Goal: Task Accomplishment & Management: Manage account settings

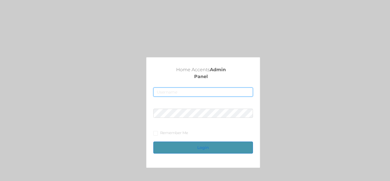
type input "[EMAIL_ADDRESS][DOMAIN_NAME]"
click at [200, 148] on button "Login" at bounding box center [202, 147] width 99 height 12
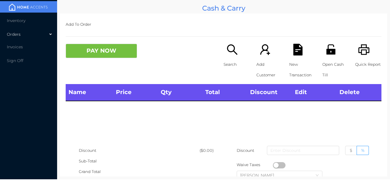
click at [38, 34] on div "Orders" at bounding box center [28, 34] width 57 height 11
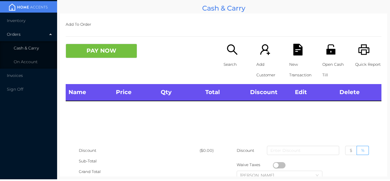
click at [34, 48] on span "Cash & Carry" at bounding box center [26, 47] width 25 height 5
click at [19, 20] on span "Inventory" at bounding box center [16, 20] width 19 height 5
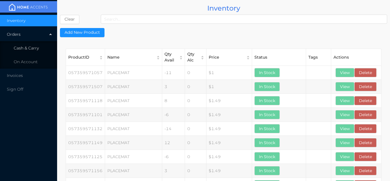
click at [29, 48] on span "Cash & Carry" at bounding box center [26, 47] width 25 height 5
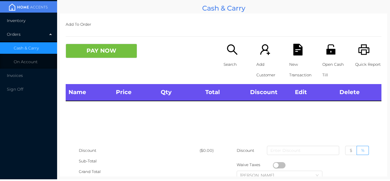
click at [15, 22] on span "Inventory" at bounding box center [16, 20] width 19 height 5
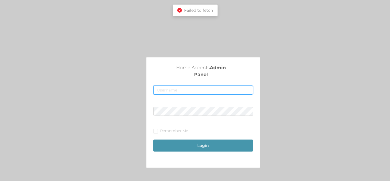
type input "fur1@accents.pw"
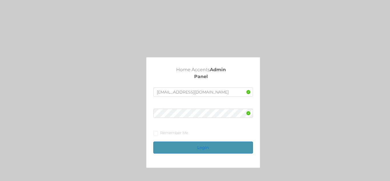
click at [188, 151] on button "Login" at bounding box center [202, 147] width 99 height 12
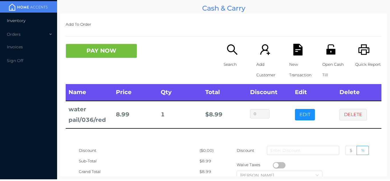
click at [27, 20] on li "Inventory" at bounding box center [28, 20] width 57 height 11
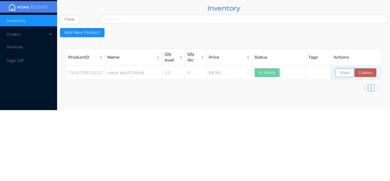
click at [338, 77] on button "View" at bounding box center [345, 72] width 19 height 9
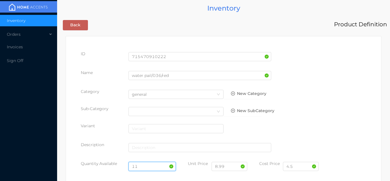
click at [151, 164] on input "11" at bounding box center [153, 166] width 48 height 9
type input "1"
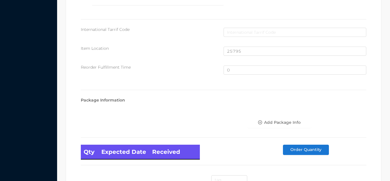
scroll to position [385, 0]
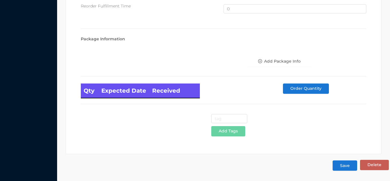
type input "6"
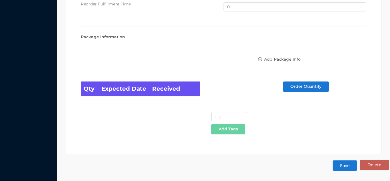
click at [345, 164] on button "Save" at bounding box center [345, 165] width 25 height 10
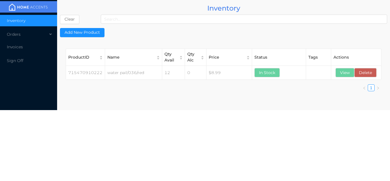
scroll to position [0, 0]
click at [37, 32] on div "Orders" at bounding box center [28, 34] width 57 height 11
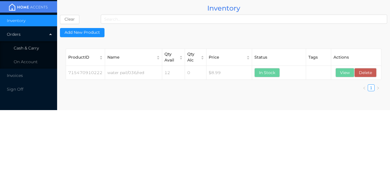
click at [29, 45] on li "Cash & Carry" at bounding box center [28, 47] width 57 height 11
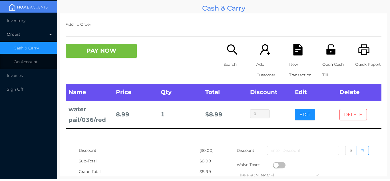
click at [357, 110] on button "DELETE" at bounding box center [353, 114] width 27 height 11
click at [358, 115] on button "DELETE" at bounding box center [353, 114] width 27 height 11
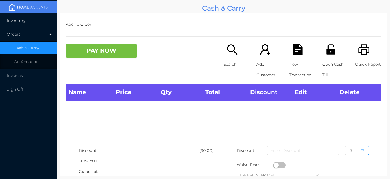
click at [21, 25] on li "Inventory" at bounding box center [28, 20] width 57 height 11
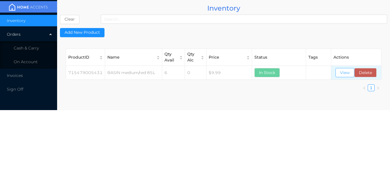
click at [346, 77] on button "View" at bounding box center [345, 72] width 19 height 9
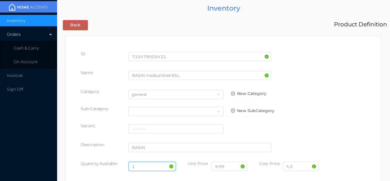
click at [145, 166] on input "1" at bounding box center [153, 166] width 48 height 9
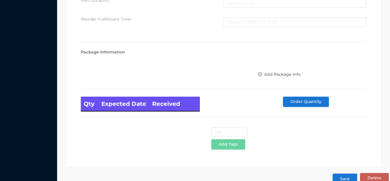
scroll to position [324, 0]
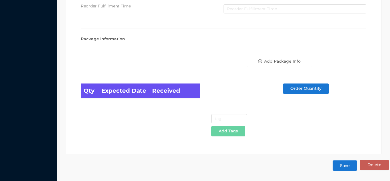
type input "10"
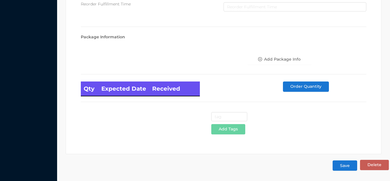
click at [340, 161] on button "Save" at bounding box center [345, 165] width 25 height 10
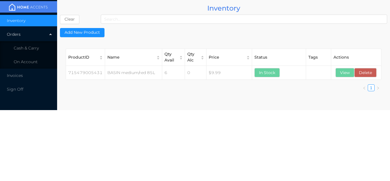
click at [37, 43] on li "Cash & Carry" at bounding box center [28, 47] width 57 height 11
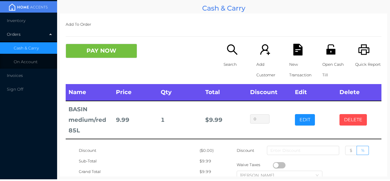
click at [354, 118] on button "DELETE" at bounding box center [353, 119] width 27 height 11
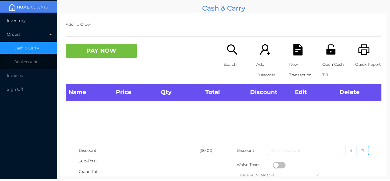
click at [22, 23] on span "Inventory" at bounding box center [16, 20] width 19 height 5
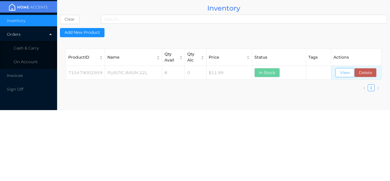
click at [340, 76] on button "View" at bounding box center [345, 72] width 19 height 9
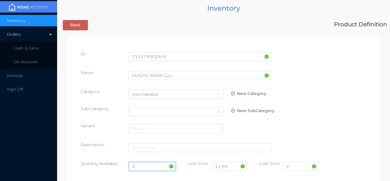
click at [140, 166] on input "3" at bounding box center [153, 166] width 48 height 9
type input "6"
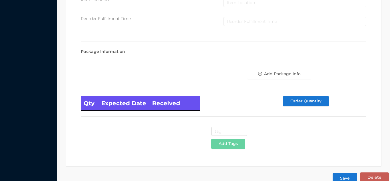
scroll to position [324, 0]
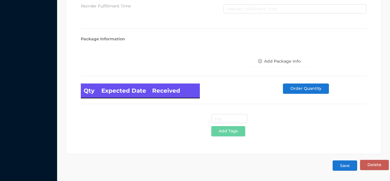
type input "8"
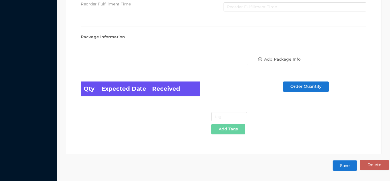
click at [347, 166] on button "Save" at bounding box center [345, 165] width 25 height 10
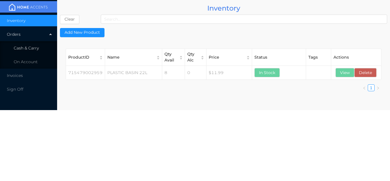
click at [39, 51] on li "Cash & Carry" at bounding box center [28, 47] width 57 height 11
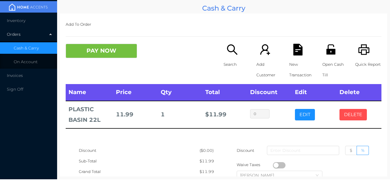
click at [352, 119] on button "DELETE" at bounding box center [353, 114] width 27 height 11
click at [27, 17] on li "Inventory" at bounding box center [28, 20] width 57 height 11
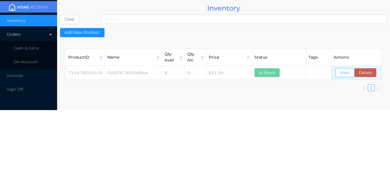
click at [350, 76] on button "View" at bounding box center [345, 72] width 19 height 9
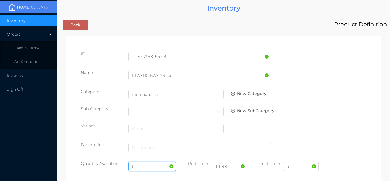
click at [145, 162] on input "6" at bounding box center [153, 166] width 48 height 9
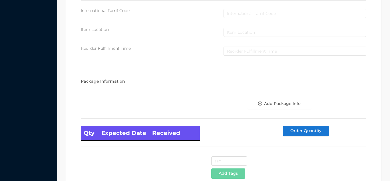
scroll to position [324, 0]
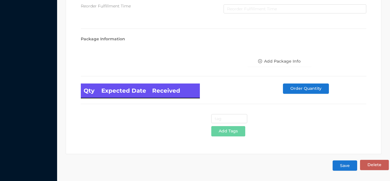
type input "10"
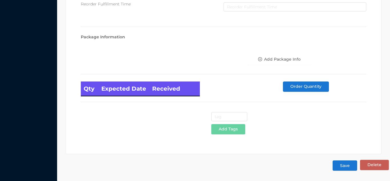
click at [344, 165] on button "Save" at bounding box center [345, 165] width 25 height 10
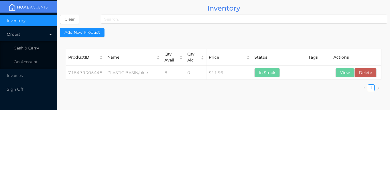
click at [29, 47] on span "Cash & Carry" at bounding box center [26, 47] width 25 height 5
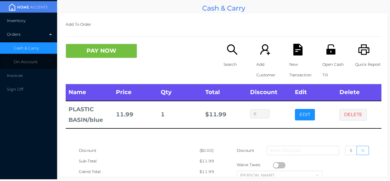
click at [15, 19] on span "Inventory" at bounding box center [16, 20] width 19 height 5
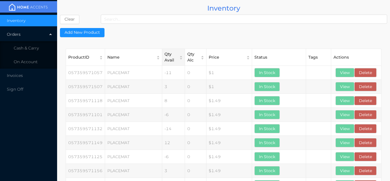
click at [176, 55] on div "Qty Avail" at bounding box center [171, 57] width 12 height 12
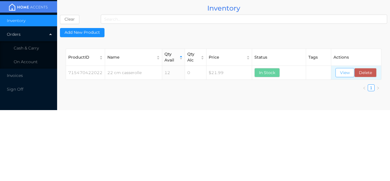
click at [346, 77] on button "View" at bounding box center [345, 72] width 19 height 9
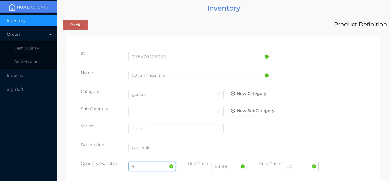
click at [140, 163] on input "9" at bounding box center [153, 166] width 48 height 9
type input "9"
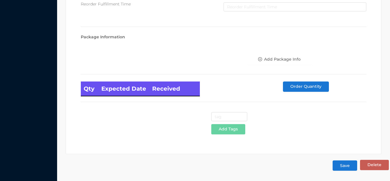
click at [350, 161] on button "Save" at bounding box center [345, 165] width 25 height 10
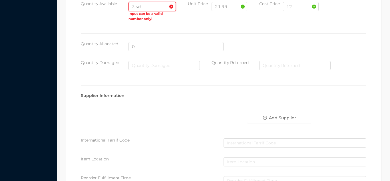
click at [150, 5] on input "3 set" at bounding box center [153, 6] width 48 height 9
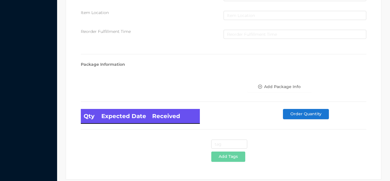
scroll to position [324, 0]
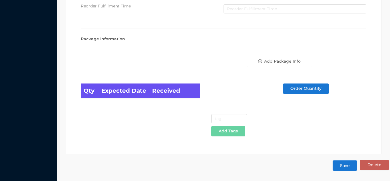
type input "3"
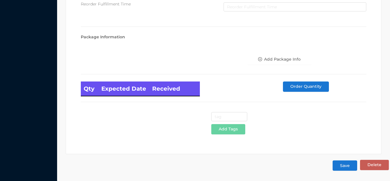
click at [345, 169] on button "Save" at bounding box center [345, 165] width 25 height 10
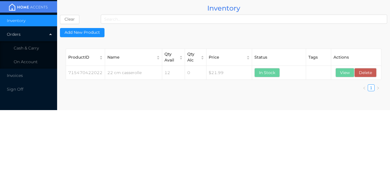
scroll to position [0, 0]
click at [345, 76] on button "View" at bounding box center [345, 72] width 19 height 9
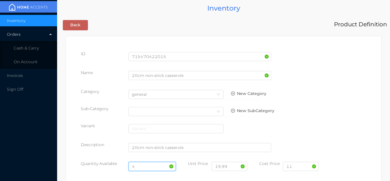
click at [143, 165] on input "4" at bounding box center [153, 166] width 48 height 9
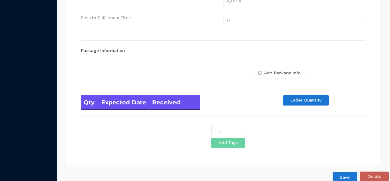
scroll to position [385, 0]
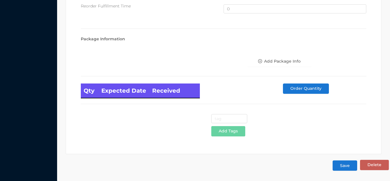
type input "3"
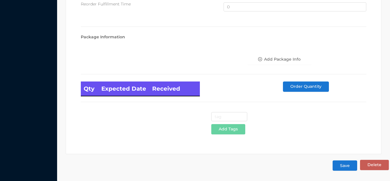
click at [346, 165] on button "Save" at bounding box center [345, 165] width 25 height 10
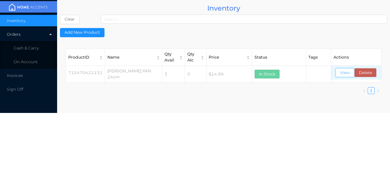
click at [346, 76] on button "View" at bounding box center [345, 72] width 19 height 9
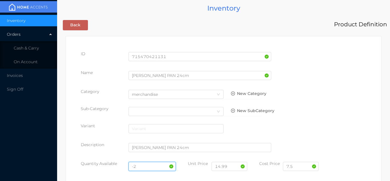
click at [140, 163] on input "-2" at bounding box center [153, 166] width 48 height 9
type input "-"
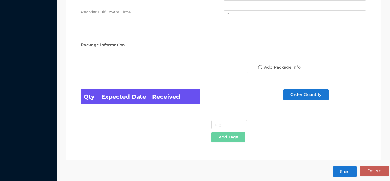
scroll to position [384, 0]
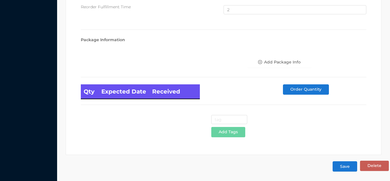
type input "5"
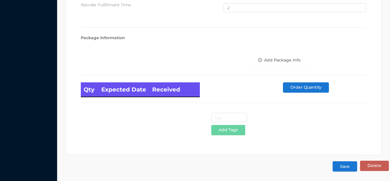
click at [344, 163] on button "Save" at bounding box center [345, 166] width 25 height 10
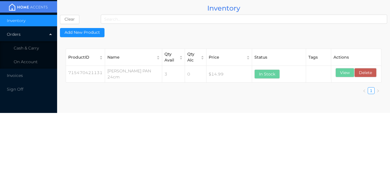
scroll to position [0, 0]
click at [33, 47] on span "Cash & Carry" at bounding box center [26, 47] width 25 height 5
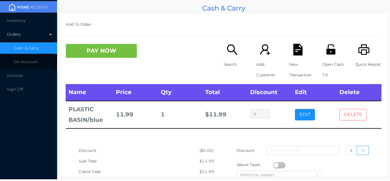
click at [357, 115] on button "DELETE" at bounding box center [353, 114] width 27 height 11
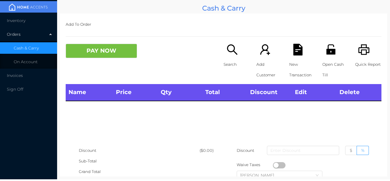
click at [25, 29] on div "Orders" at bounding box center [28, 34] width 57 height 11
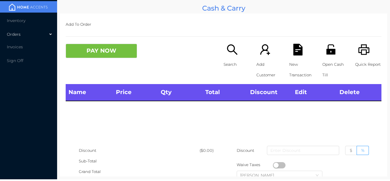
click at [26, 25] on li "Inventory" at bounding box center [28, 20] width 57 height 11
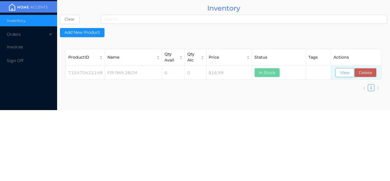
click at [343, 68] on button "View" at bounding box center [345, 72] width 19 height 9
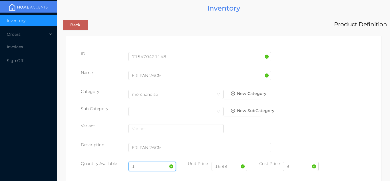
click at [143, 165] on input "1" at bounding box center [153, 166] width 48 height 9
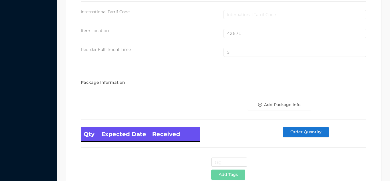
scroll to position [385, 0]
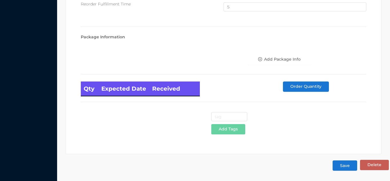
type input "5"
click at [343, 165] on button "Save" at bounding box center [345, 165] width 25 height 10
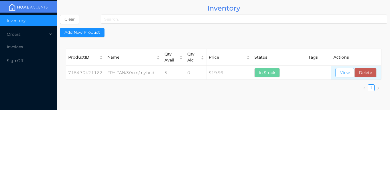
click at [350, 71] on button "View" at bounding box center [345, 72] width 19 height 9
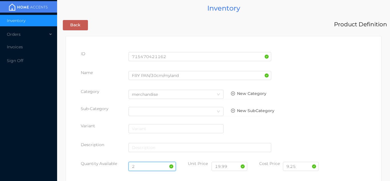
click at [143, 166] on input "2" at bounding box center [153, 166] width 48 height 9
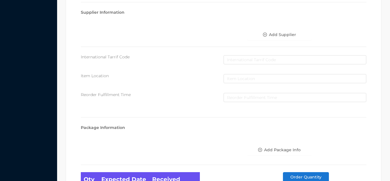
scroll to position [324, 0]
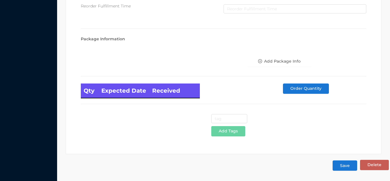
type input "5"
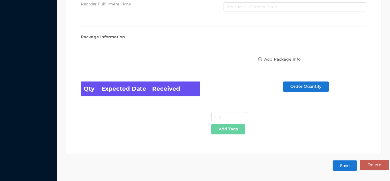
click at [349, 170] on button "Save" at bounding box center [345, 165] width 25 height 10
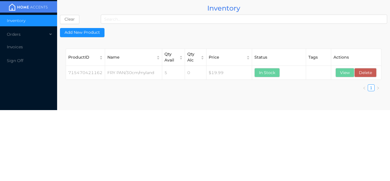
scroll to position [0, 0]
click at [38, 32] on div "Orders" at bounding box center [28, 34] width 57 height 11
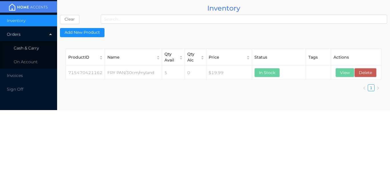
click at [35, 51] on li "Cash & Carry" at bounding box center [28, 47] width 57 height 11
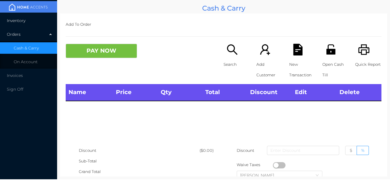
click at [19, 21] on span "Inventory" at bounding box center [16, 20] width 19 height 5
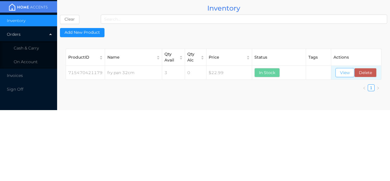
click at [342, 72] on button "View" at bounding box center [345, 72] width 19 height 9
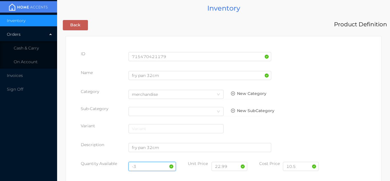
click at [143, 166] on input "-3" at bounding box center [153, 166] width 48 height 9
type input "-"
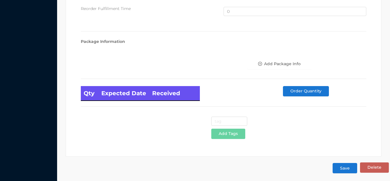
scroll to position [385, 0]
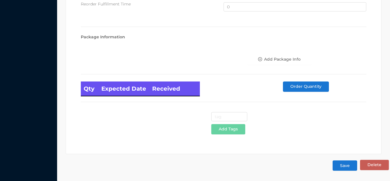
type input "5"
click at [344, 167] on button "Save" at bounding box center [345, 165] width 25 height 10
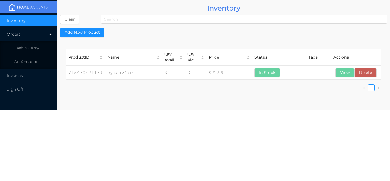
scroll to position [0, 0]
click at [39, 45] on li "Cash & Carry" at bounding box center [28, 47] width 57 height 11
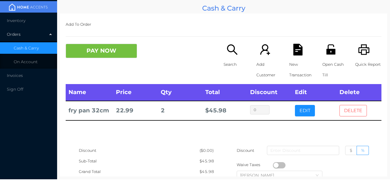
click at [352, 109] on button "DELETE" at bounding box center [353, 110] width 27 height 11
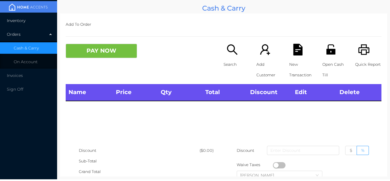
click at [20, 22] on span "Inventory" at bounding box center [16, 20] width 19 height 5
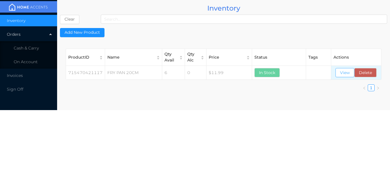
click at [343, 73] on button "View" at bounding box center [345, 72] width 19 height 9
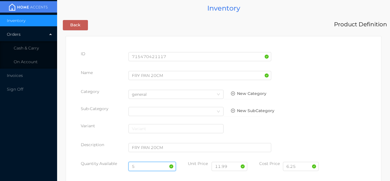
click at [147, 164] on input "5" at bounding box center [153, 166] width 48 height 9
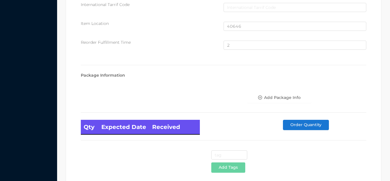
scroll to position [385, 0]
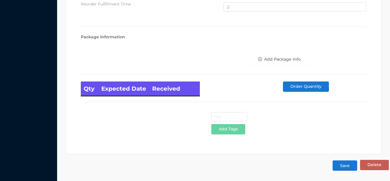
click at [347, 167] on button "Save" at bounding box center [345, 165] width 25 height 10
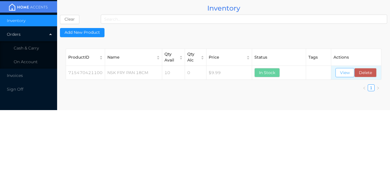
click at [346, 76] on button "View" at bounding box center [345, 72] width 19 height 9
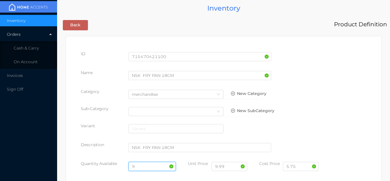
click at [148, 167] on input "9" at bounding box center [153, 166] width 48 height 9
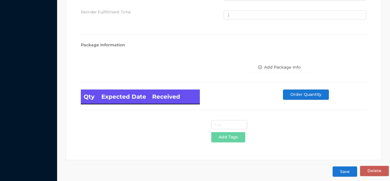
scroll to position [383, 0]
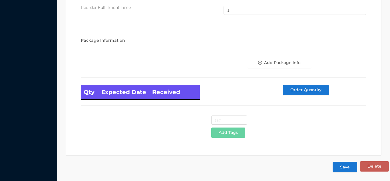
type input "5"
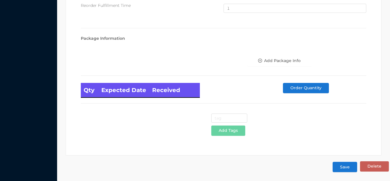
click at [345, 169] on button "Save" at bounding box center [345, 167] width 25 height 10
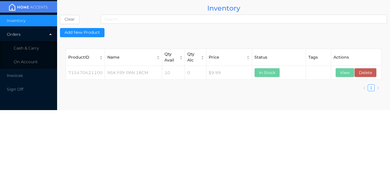
scroll to position [0, 0]
click at [39, 43] on li "Cash & Carry" at bounding box center [28, 47] width 57 height 11
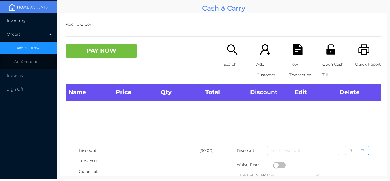
click at [27, 24] on li "Inventory" at bounding box center [28, 20] width 57 height 11
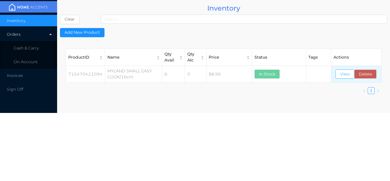
click at [346, 77] on button "View" at bounding box center [345, 73] width 19 height 9
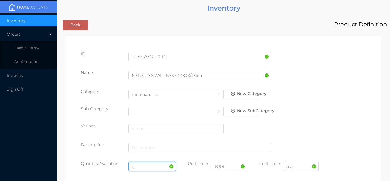
click at [143, 166] on input "3" at bounding box center [153, 166] width 48 height 9
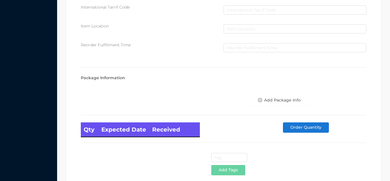
scroll to position [324, 0]
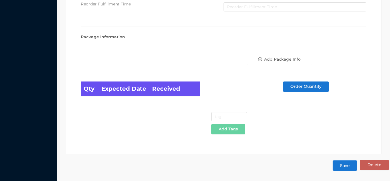
type input "5"
click at [345, 169] on button "Save" at bounding box center [345, 165] width 25 height 10
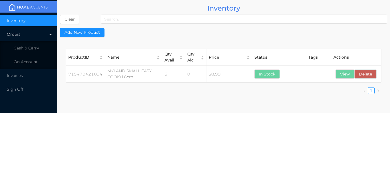
scroll to position [0, 0]
click at [31, 49] on span "Cash & Carry" at bounding box center [26, 47] width 25 height 5
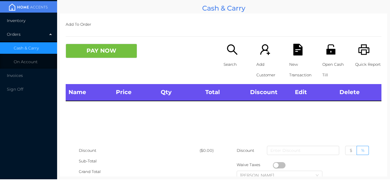
click at [20, 22] on span "Inventory" at bounding box center [16, 20] width 19 height 5
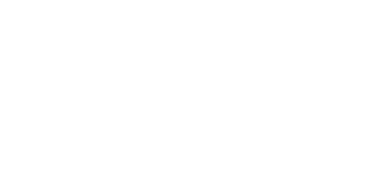
click at [268, 52] on body at bounding box center [195, 90] width 390 height 181
click at [241, 89] on body at bounding box center [195, 90] width 390 height 181
click at [259, 27] on body at bounding box center [195, 90] width 390 height 181
click at [333, 127] on body at bounding box center [195, 90] width 390 height 181
click at [168, 13] on body at bounding box center [195, 90] width 390 height 181
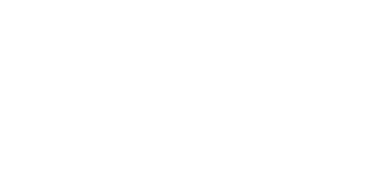
click at [28, 12] on body at bounding box center [195, 90] width 390 height 181
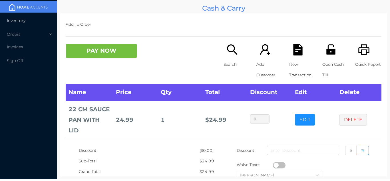
click at [19, 25] on li "Inventory" at bounding box center [28, 20] width 57 height 11
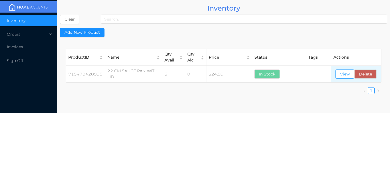
click at [340, 77] on button "View" at bounding box center [345, 73] width 19 height 9
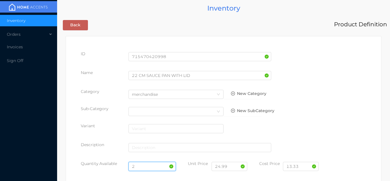
click at [141, 165] on input "2" at bounding box center [153, 166] width 48 height 9
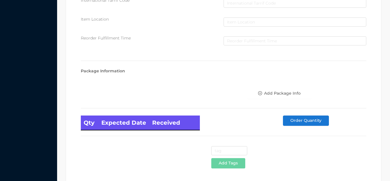
scroll to position [324, 0]
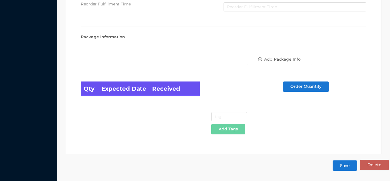
type input "6"
click at [340, 168] on button "Save" at bounding box center [345, 165] width 25 height 10
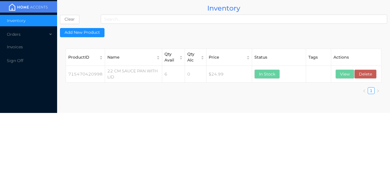
scroll to position [0, 0]
click at [49, 29] on div "Orders" at bounding box center [28, 34] width 57 height 11
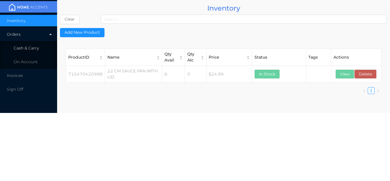
click at [43, 47] on li "Cash & Carry" at bounding box center [28, 47] width 57 height 11
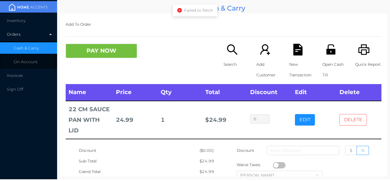
click at [357, 119] on button "DELETE" at bounding box center [353, 119] width 27 height 11
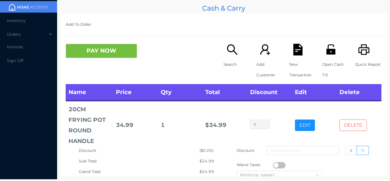
click at [350, 129] on button "DELETE" at bounding box center [353, 124] width 27 height 11
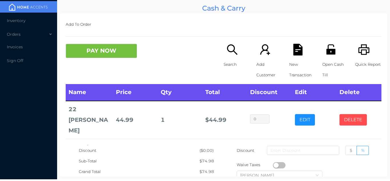
click at [346, 114] on button "DELETE" at bounding box center [353, 119] width 27 height 11
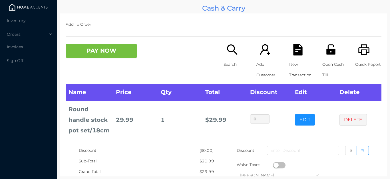
click at [25, 11] on img at bounding box center [28, 7] width 43 height 9
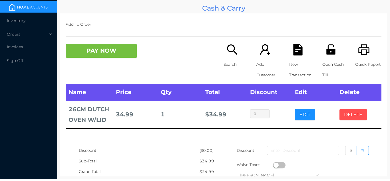
click at [364, 110] on button "DELETE" at bounding box center [353, 114] width 27 height 11
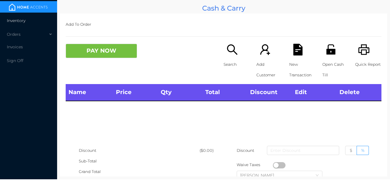
click at [22, 16] on li "Inventory" at bounding box center [28, 20] width 57 height 11
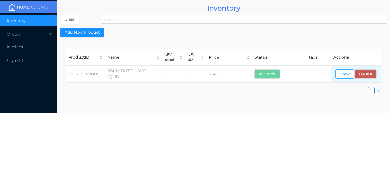
click at [343, 77] on button "View" at bounding box center [345, 73] width 19 height 9
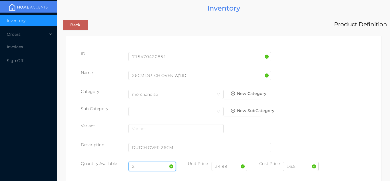
click at [139, 162] on input "2" at bounding box center [153, 166] width 48 height 9
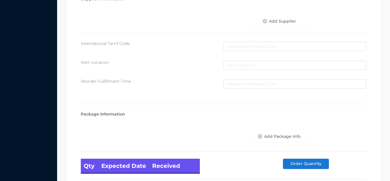
scroll to position [324, 0]
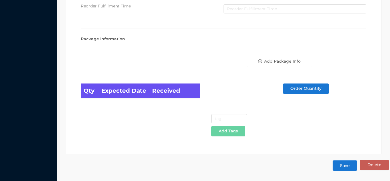
type input "6"
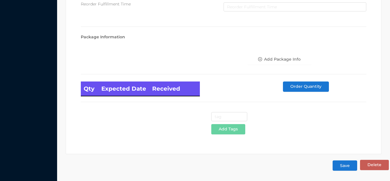
click at [341, 170] on button "Save" at bounding box center [345, 165] width 25 height 10
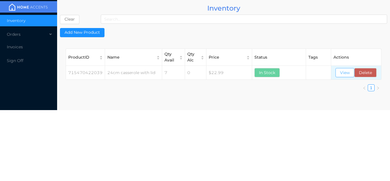
click at [345, 73] on button "View" at bounding box center [345, 72] width 19 height 9
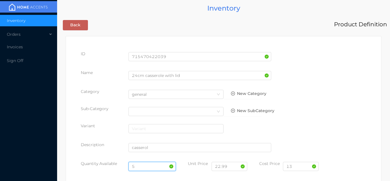
click at [143, 163] on input "5" at bounding box center [153, 166] width 48 height 9
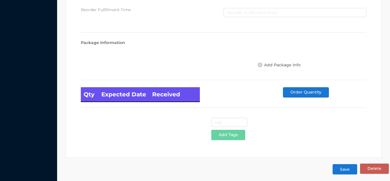
scroll to position [324, 0]
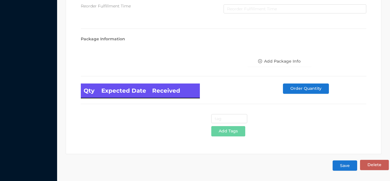
type input "3"
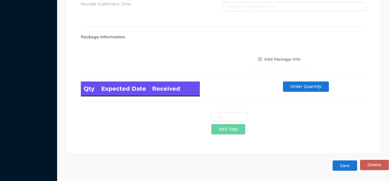
click at [343, 165] on button "Save" at bounding box center [345, 165] width 25 height 10
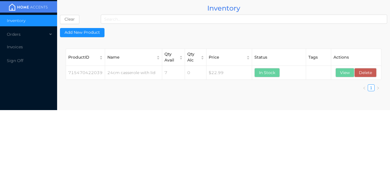
scroll to position [0, 0]
click at [339, 77] on button "View" at bounding box center [345, 72] width 19 height 9
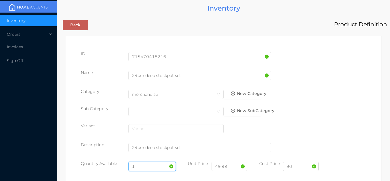
click at [140, 164] on input "1" at bounding box center [153, 166] width 48 height 9
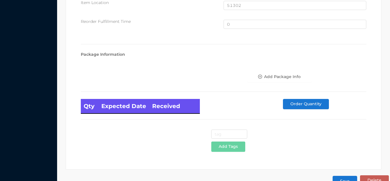
scroll to position [385, 0]
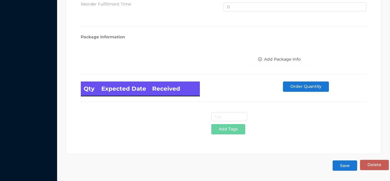
type input "2"
click at [343, 166] on button "Save" at bounding box center [345, 165] width 25 height 10
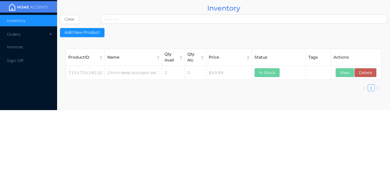
scroll to position [0, 0]
click at [32, 30] on div "Orders" at bounding box center [28, 34] width 57 height 11
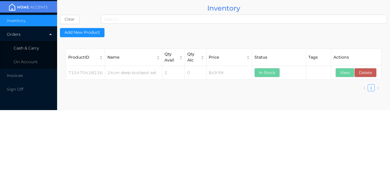
click at [38, 46] on span "Cash & Carry" at bounding box center [26, 47] width 25 height 5
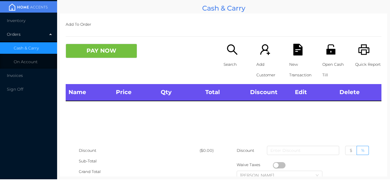
click at [19, 30] on div "Orders" at bounding box center [28, 34] width 57 height 11
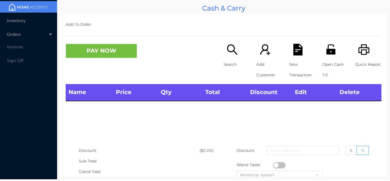
click at [23, 25] on li "Inventory" at bounding box center [28, 20] width 57 height 11
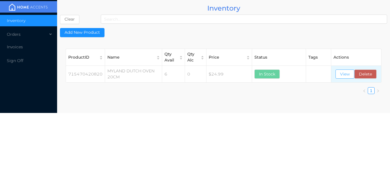
click at [344, 76] on button "View" at bounding box center [345, 73] width 19 height 9
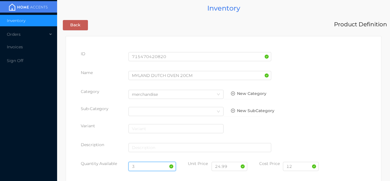
click at [143, 162] on input "3" at bounding box center [153, 166] width 48 height 9
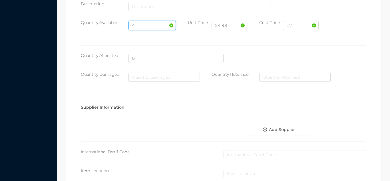
scroll to position [324, 0]
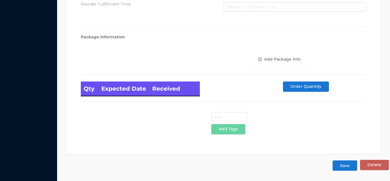
type input "4"
click at [344, 163] on button "Save" at bounding box center [345, 165] width 25 height 10
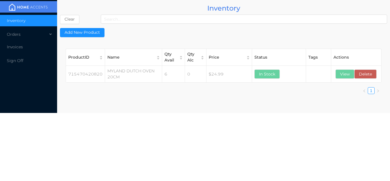
scroll to position [0, 0]
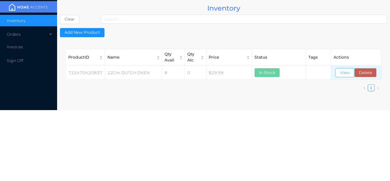
click at [342, 71] on button "View" at bounding box center [345, 72] width 19 height 9
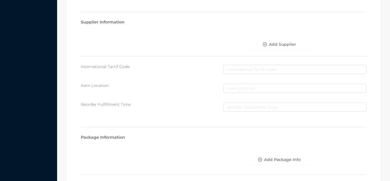
scroll to position [324, 0]
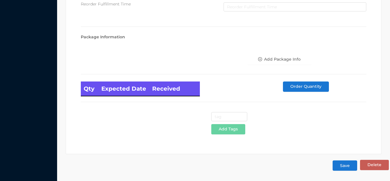
click at [345, 165] on button "Save" at bounding box center [345, 165] width 25 height 10
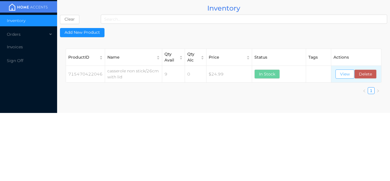
click at [341, 74] on button "View" at bounding box center [345, 73] width 19 height 9
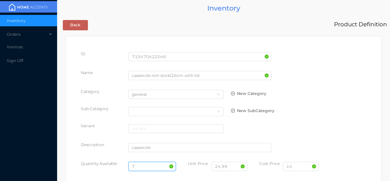
click at [135, 164] on input "7" at bounding box center [153, 166] width 48 height 9
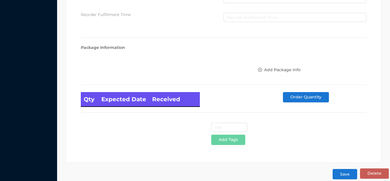
scroll to position [324, 0]
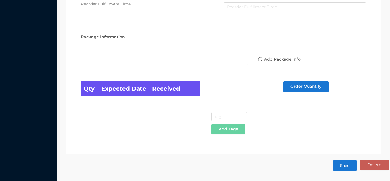
type input "3"
click at [345, 165] on button "Save" at bounding box center [345, 165] width 25 height 10
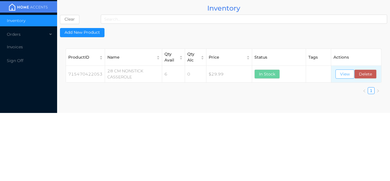
click at [344, 77] on button "View" at bounding box center [345, 73] width 19 height 9
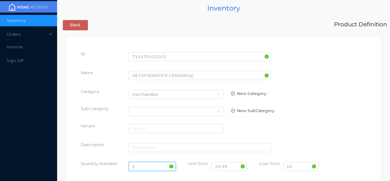
click at [140, 165] on input "3" at bounding box center [153, 166] width 48 height 9
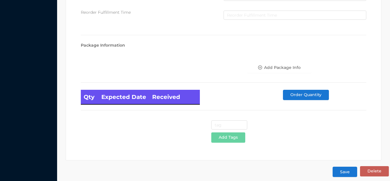
scroll to position [324, 0]
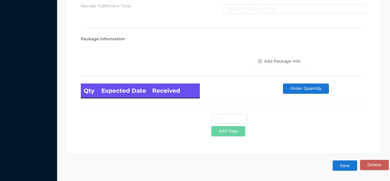
type input "2"
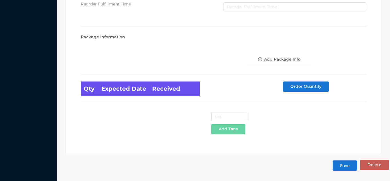
click at [346, 167] on button "Save" at bounding box center [345, 165] width 25 height 10
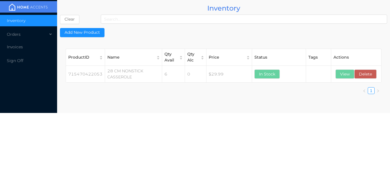
scroll to position [0, 0]
click at [38, 34] on div "Orders" at bounding box center [28, 34] width 57 height 11
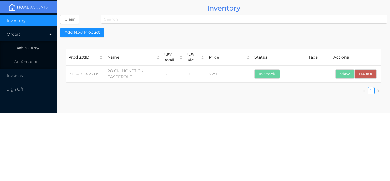
click at [35, 47] on span "Cash & Carry" at bounding box center [26, 47] width 25 height 5
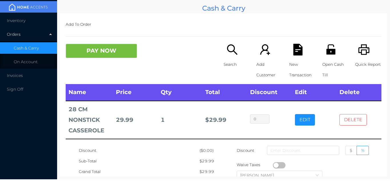
click at [357, 114] on button "DELETE" at bounding box center [353, 119] width 27 height 11
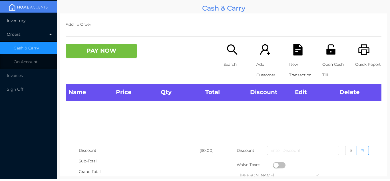
click at [21, 21] on span "Inventory" at bounding box center [16, 20] width 19 height 5
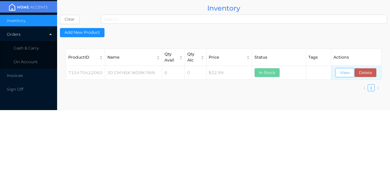
click at [343, 72] on button "View" at bounding box center [345, 72] width 19 height 9
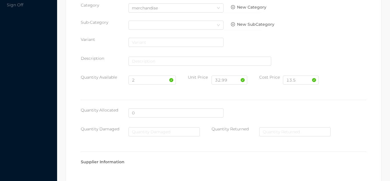
scroll to position [82, 0]
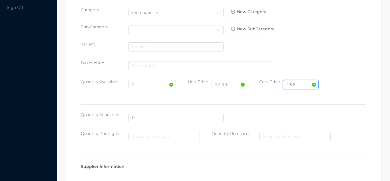
click at [302, 84] on input "13.5" at bounding box center [301, 84] width 36 height 9
type input "1"
type input "17.66"
click at [228, 83] on input "32.99" at bounding box center [230, 84] width 36 height 9
type input "34.99"
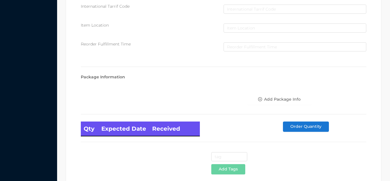
scroll to position [324, 0]
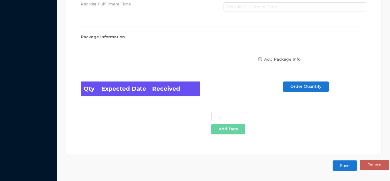
click at [339, 169] on button "Save" at bounding box center [345, 165] width 25 height 10
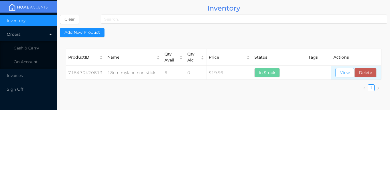
click at [339, 73] on button "View" at bounding box center [345, 72] width 19 height 9
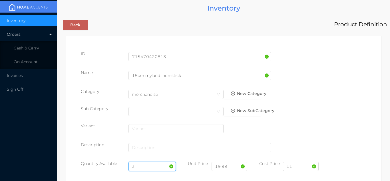
click at [145, 162] on input "3" at bounding box center [153, 166] width 48 height 9
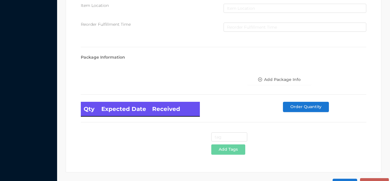
scroll to position [324, 0]
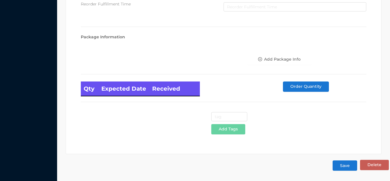
type input "4"
click at [344, 165] on button "Save" at bounding box center [345, 165] width 25 height 10
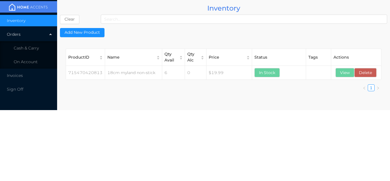
scroll to position [0, 0]
click at [345, 73] on button "View" at bounding box center [345, 72] width 19 height 9
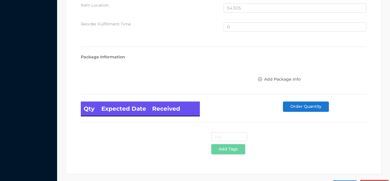
scroll to position [385, 0]
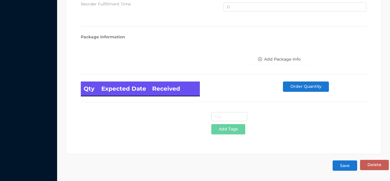
click at [344, 170] on button "Save" at bounding box center [345, 165] width 25 height 10
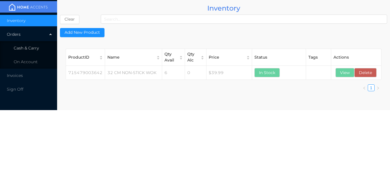
click at [29, 45] on li "Cash & Carry" at bounding box center [28, 47] width 57 height 11
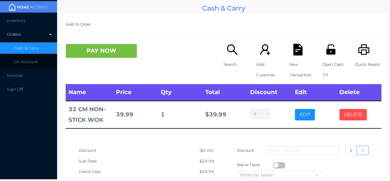
click at [351, 110] on button "DELETE" at bounding box center [353, 114] width 27 height 11
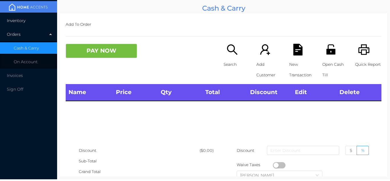
click at [14, 19] on span "Inventory" at bounding box center [16, 20] width 19 height 5
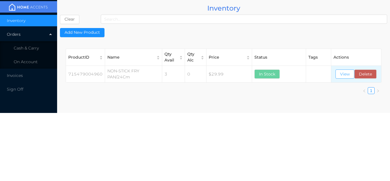
click at [349, 76] on button "View" at bounding box center [345, 73] width 19 height 9
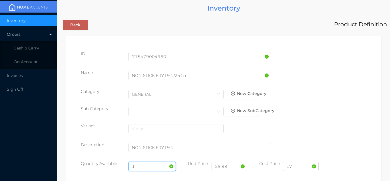
click at [145, 166] on input "1" at bounding box center [153, 166] width 48 height 9
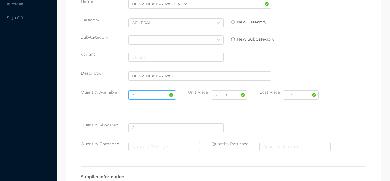
scroll to position [71, 0]
type input "3"
click at [296, 97] on input "17" at bounding box center [301, 95] width 36 height 9
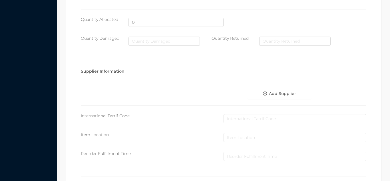
scroll to position [324, 0]
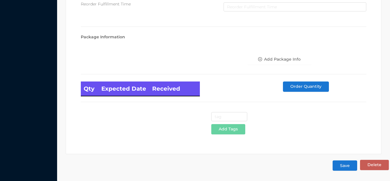
type input "18.50"
click at [344, 165] on button "Save" at bounding box center [345, 165] width 25 height 10
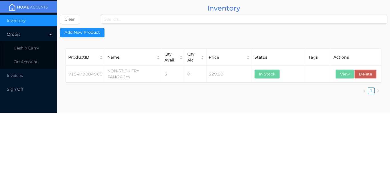
scroll to position [0, 0]
click at [41, 48] on li "Cash & Carry" at bounding box center [28, 47] width 57 height 11
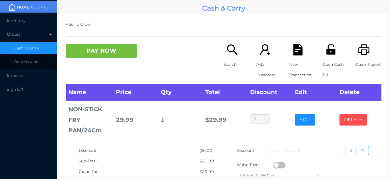
click at [349, 117] on button "DELETE" at bounding box center [353, 119] width 27 height 11
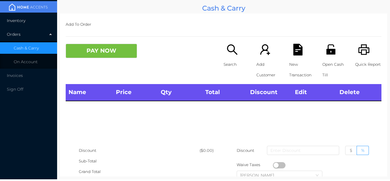
click at [14, 17] on li "Inventory" at bounding box center [28, 20] width 57 height 11
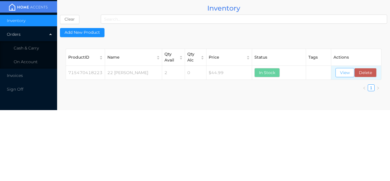
click at [344, 71] on button "View" at bounding box center [345, 72] width 19 height 9
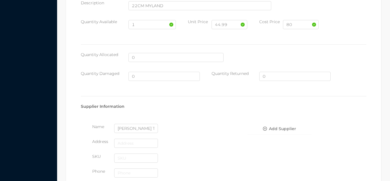
scroll to position [139, 0]
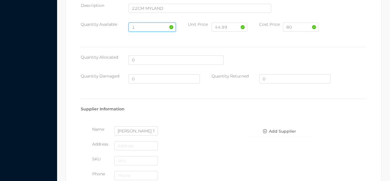
click at [145, 24] on input "1" at bounding box center [153, 27] width 48 height 9
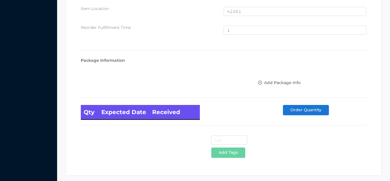
scroll to position [385, 0]
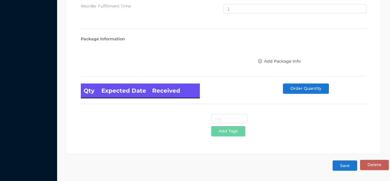
type input "2"
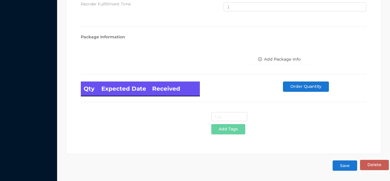
click at [341, 165] on button "Save" at bounding box center [345, 165] width 25 height 10
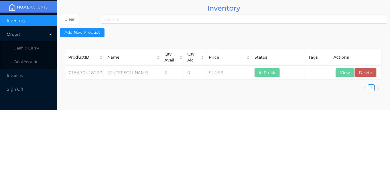
scroll to position [0, 0]
click at [23, 20] on span "Inventory" at bounding box center [16, 20] width 19 height 5
click at [341, 72] on button "View" at bounding box center [345, 72] width 19 height 9
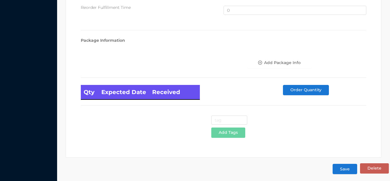
scroll to position [385, 0]
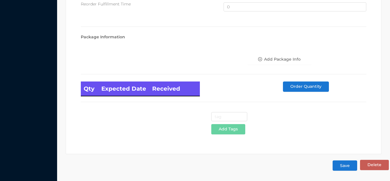
click at [341, 168] on button "Save" at bounding box center [345, 165] width 25 height 10
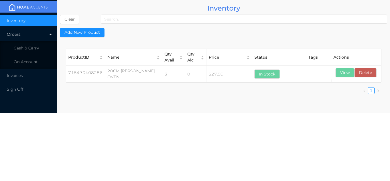
click at [42, 51] on li "Cash & Carry" at bounding box center [28, 47] width 57 height 11
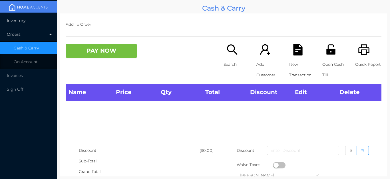
click at [22, 18] on span "Inventory" at bounding box center [16, 20] width 19 height 5
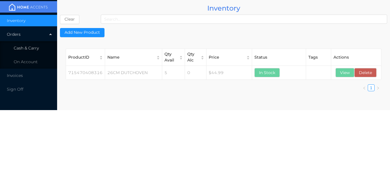
click at [31, 44] on li "Cash & Carry" at bounding box center [28, 47] width 57 height 11
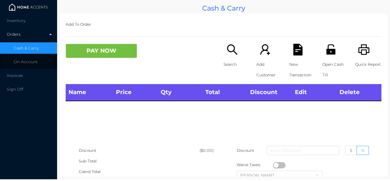
click at [27, 11] on img at bounding box center [28, 7] width 43 height 9
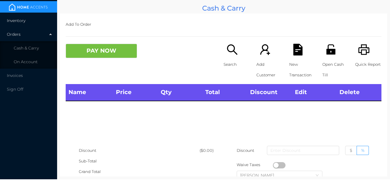
click at [25, 19] on span "Inventory" at bounding box center [16, 20] width 19 height 5
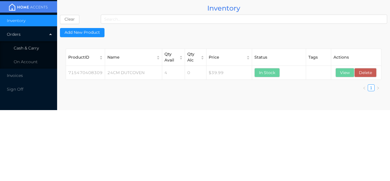
click at [39, 47] on li "Cash & Carry" at bounding box center [28, 47] width 57 height 11
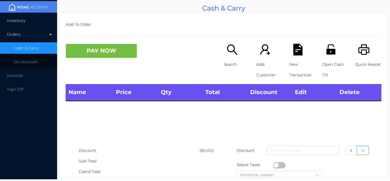
click at [25, 23] on span "Inventory" at bounding box center [16, 20] width 19 height 5
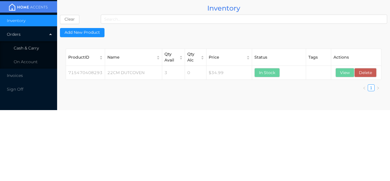
click at [29, 45] on li "Cash & Carry" at bounding box center [28, 47] width 57 height 11
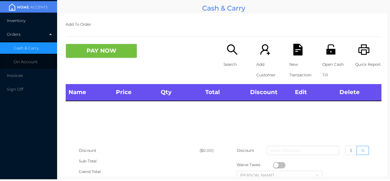
click at [24, 16] on li "Inventory" at bounding box center [28, 20] width 57 height 11
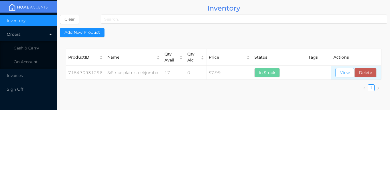
click at [350, 71] on button "View" at bounding box center [345, 72] width 19 height 9
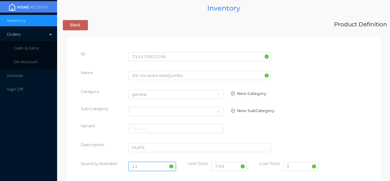
click at [143, 166] on input "11" at bounding box center [153, 166] width 48 height 9
type input "1"
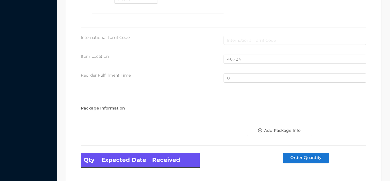
scroll to position [385, 0]
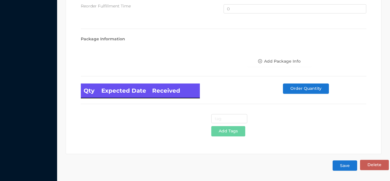
type input "6"
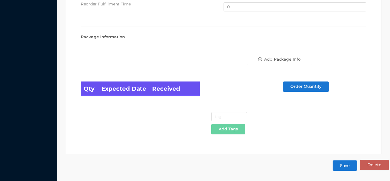
click at [340, 168] on button "Save" at bounding box center [345, 165] width 25 height 10
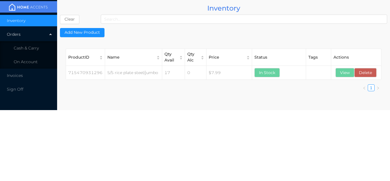
scroll to position [0, 0]
click at [38, 45] on li "Cash & Carry" at bounding box center [28, 47] width 57 height 11
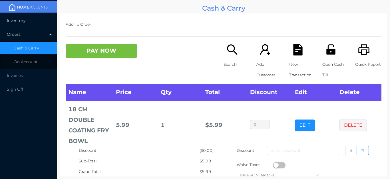
click at [21, 23] on li "Inventory" at bounding box center [28, 20] width 57 height 11
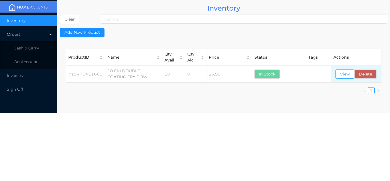
click at [345, 73] on button "View" at bounding box center [345, 73] width 19 height 9
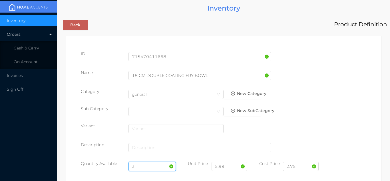
click at [150, 167] on input "3" at bounding box center [153, 166] width 48 height 9
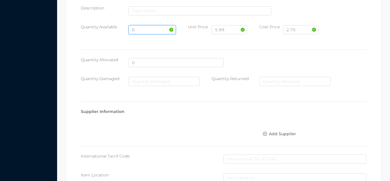
scroll to position [324, 0]
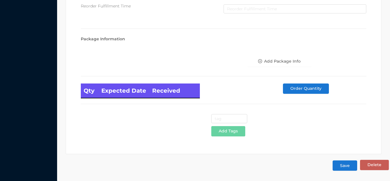
type input "6"
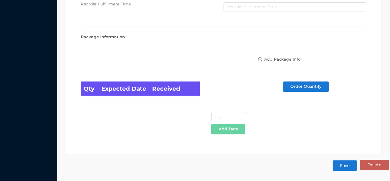
click at [346, 163] on button "Save" at bounding box center [345, 165] width 25 height 10
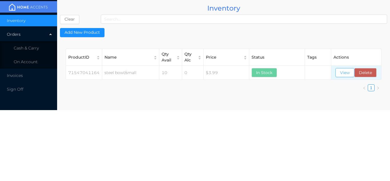
click at [346, 75] on button "View" at bounding box center [345, 72] width 19 height 9
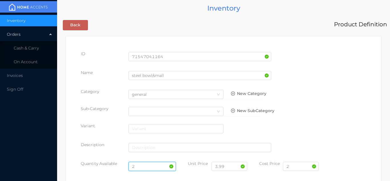
click at [148, 164] on input "2" at bounding box center [153, 166] width 48 height 9
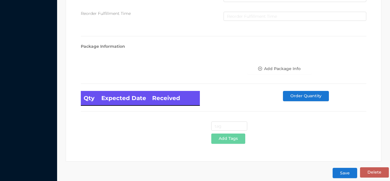
scroll to position [324, 0]
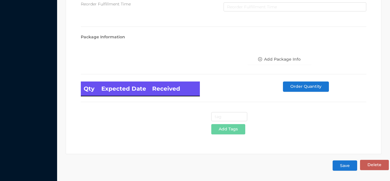
type input "6"
click at [350, 168] on button "Save" at bounding box center [345, 165] width 25 height 10
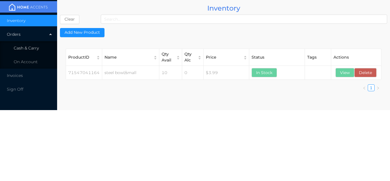
click at [29, 45] on li "Cash & Carry" at bounding box center [28, 47] width 57 height 11
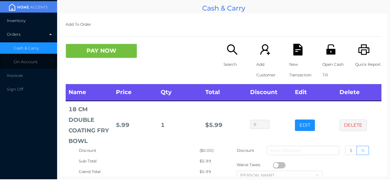
click at [26, 21] on li "Inventory" at bounding box center [28, 20] width 57 height 11
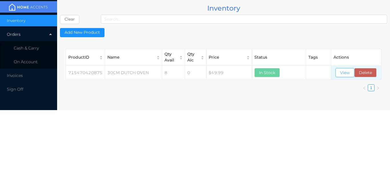
click at [339, 74] on button "View" at bounding box center [345, 72] width 19 height 9
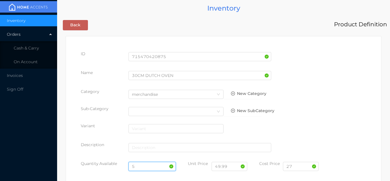
click at [146, 166] on input "5" at bounding box center [153, 166] width 48 height 9
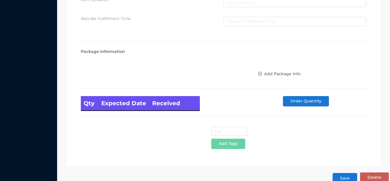
scroll to position [324, 0]
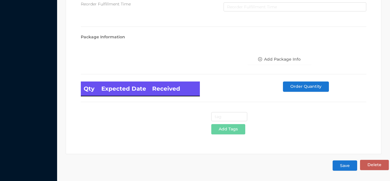
type input "4"
click at [341, 168] on button "Save" at bounding box center [345, 165] width 25 height 10
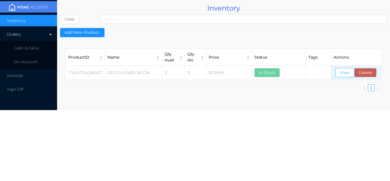
click at [345, 76] on button "View" at bounding box center [345, 72] width 19 height 9
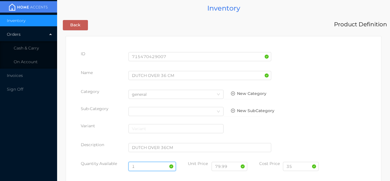
click at [139, 166] on input "1" at bounding box center [153, 166] width 48 height 9
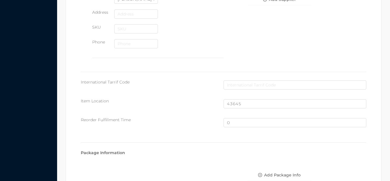
scroll to position [385, 0]
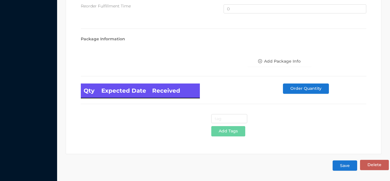
type input "4"
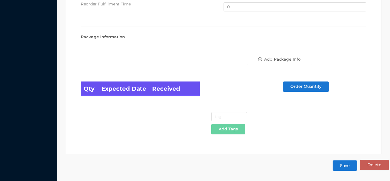
click at [344, 168] on button "Save" at bounding box center [345, 165] width 25 height 10
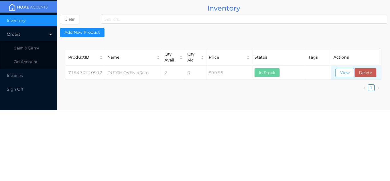
click at [345, 68] on button "View" at bounding box center [345, 72] width 19 height 9
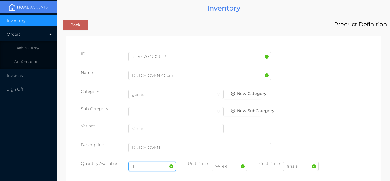
click at [142, 164] on input "1" at bounding box center [153, 166] width 48 height 9
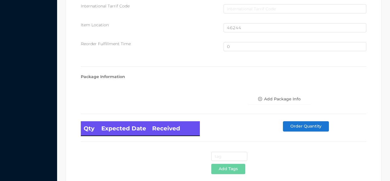
scroll to position [385, 0]
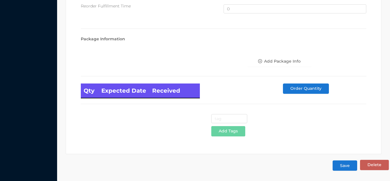
type input "2"
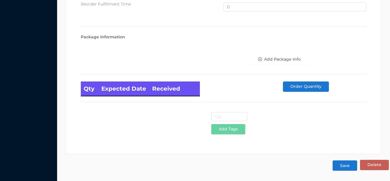
click at [348, 167] on button "Save" at bounding box center [345, 165] width 25 height 10
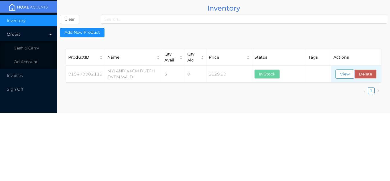
click at [351, 77] on button "View" at bounding box center [345, 73] width 19 height 9
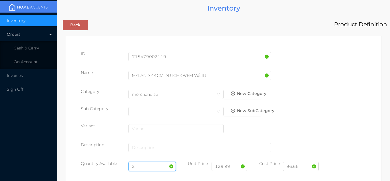
click at [144, 166] on input "2" at bounding box center [153, 166] width 48 height 9
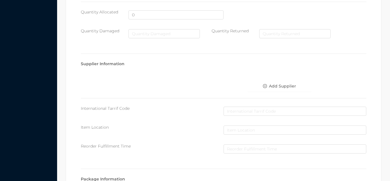
scroll to position [324, 0]
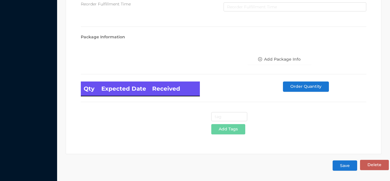
click at [350, 166] on button "Save" at bounding box center [345, 165] width 25 height 10
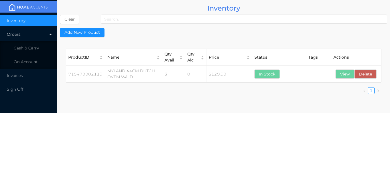
scroll to position [0, 0]
click at [29, 48] on span "Cash & Carry" at bounding box center [26, 47] width 25 height 5
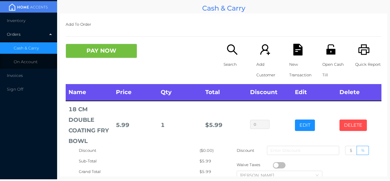
click at [354, 125] on button "DELETE" at bounding box center [353, 124] width 27 height 11
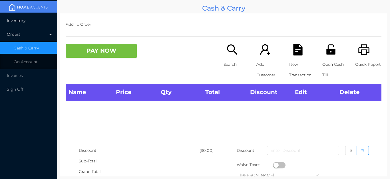
click at [23, 24] on li "Inventory" at bounding box center [28, 20] width 57 height 11
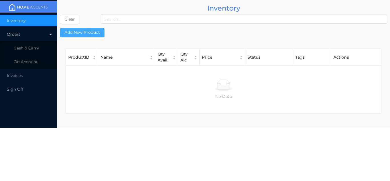
click at [82, 36] on button "Add New Product" at bounding box center [82, 32] width 45 height 9
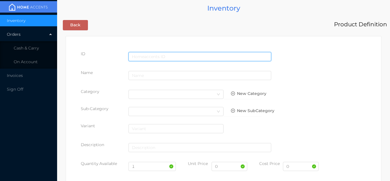
click at [144, 56] on input "text" at bounding box center [200, 56] width 143 height 9
type input "715470402321"
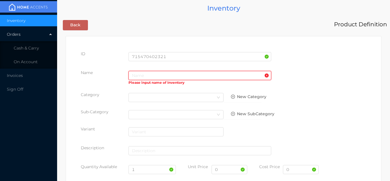
click at [143, 76] on input "text" at bounding box center [200, 75] width 143 height 9
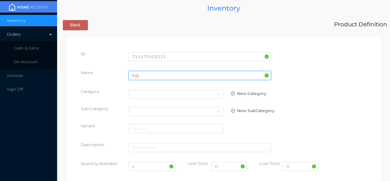
type input "#"
type input "32CM Glass COVER"
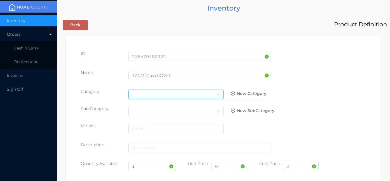
click at [212, 99] on div "Select Category" at bounding box center [176, 94] width 95 height 9
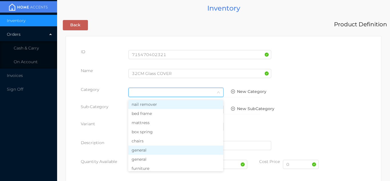
click at [149, 151] on li "general" at bounding box center [175, 149] width 95 height 9
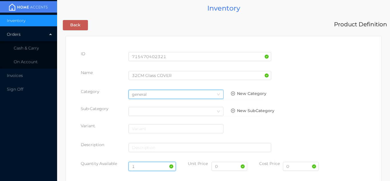
click at [151, 164] on input "1" at bounding box center [153, 166] width 48 height 9
type input "5"
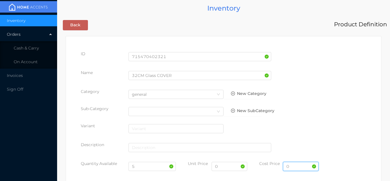
click at [295, 167] on input "0" at bounding box center [301, 166] width 36 height 9
type input "5"
type input "4.50"
click at [224, 167] on input "0" at bounding box center [230, 166] width 36 height 9
type input "8"
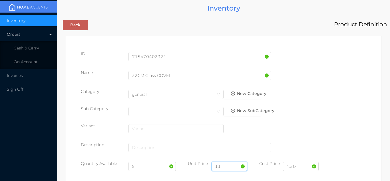
type input "11.99"
click at [143, 165] on input "5" at bounding box center [153, 166] width 48 height 9
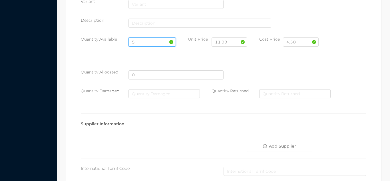
scroll to position [294, 0]
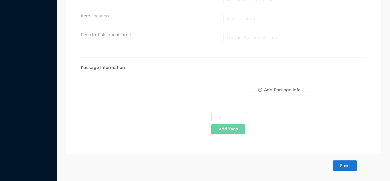
click at [348, 168] on button "Save" at bounding box center [345, 165] width 25 height 10
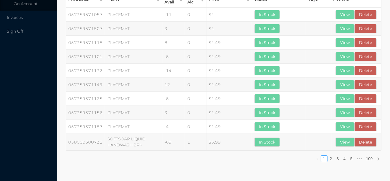
scroll to position [0, 0]
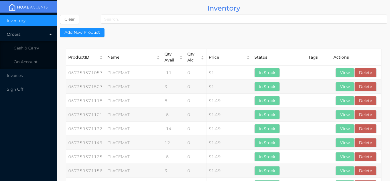
click at [24, 19] on span "Inventory" at bounding box center [16, 20] width 19 height 5
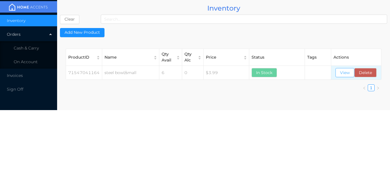
click at [340, 72] on button "View" at bounding box center [345, 72] width 19 height 9
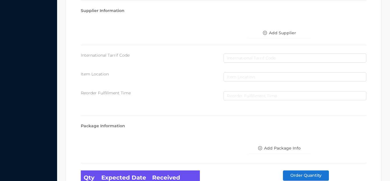
scroll to position [324, 0]
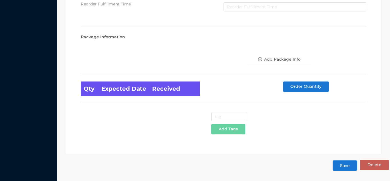
click at [339, 166] on button "Save" at bounding box center [345, 165] width 25 height 10
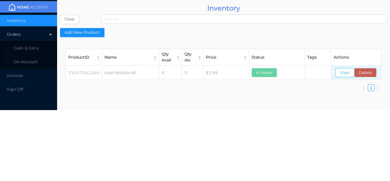
click at [338, 75] on button "View" at bounding box center [345, 72] width 19 height 9
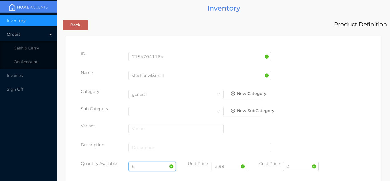
click at [157, 168] on input "6" at bounding box center [153, 166] width 48 height 9
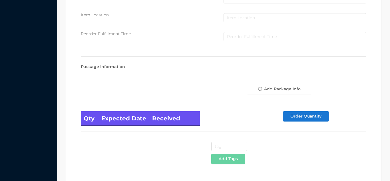
scroll to position [324, 0]
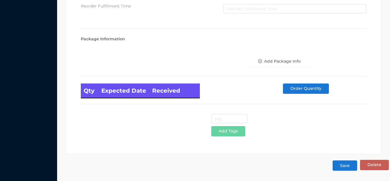
type input "10"
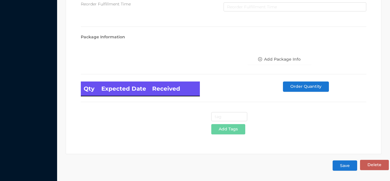
click at [345, 165] on button "Save" at bounding box center [345, 165] width 25 height 10
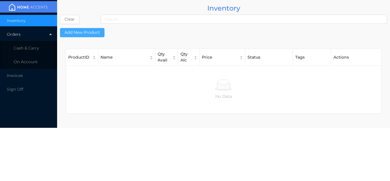
click at [87, 32] on button "Add New Product" at bounding box center [82, 32] width 45 height 9
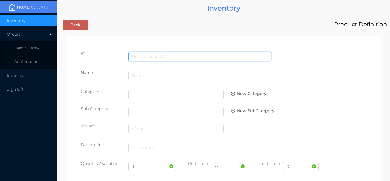
click at [149, 56] on input "text" at bounding box center [200, 56] width 143 height 9
type input "715470402307"
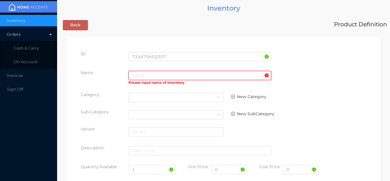
click at [140, 75] on input "text" at bounding box center [200, 75] width 143 height 9
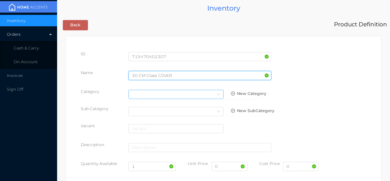
type input "30 CM Glass COvER"
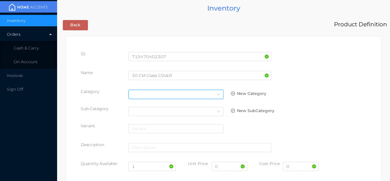
click at [206, 93] on div "Select Category" at bounding box center [176, 94] width 88 height 9
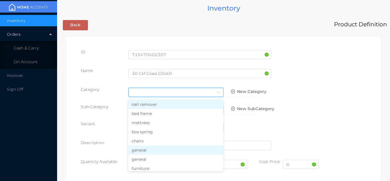
click at [155, 151] on li "general" at bounding box center [175, 149] width 95 height 9
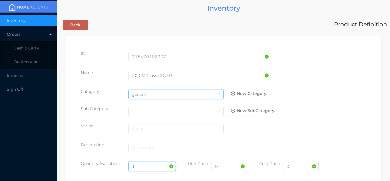
click at [149, 166] on input "1" at bounding box center [153, 166] width 48 height 9
type input "5"
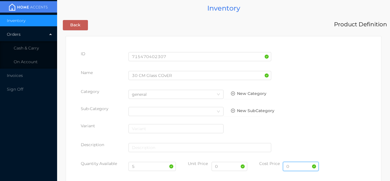
click at [295, 167] on input "0" at bounding box center [301, 166] width 36 height 9
type input "4.00"
click at [227, 167] on input "0" at bounding box center [230, 166] width 36 height 9
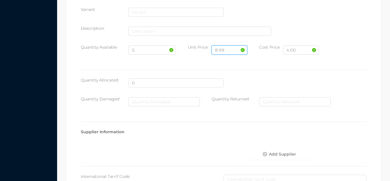
scroll to position [294, 0]
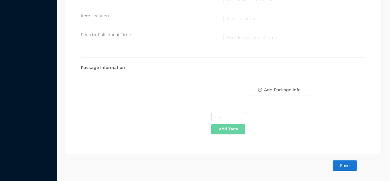
type input "8.99"
click at [348, 170] on button "Save" at bounding box center [345, 165] width 25 height 10
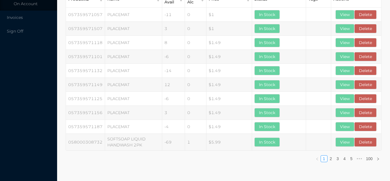
scroll to position [0, 0]
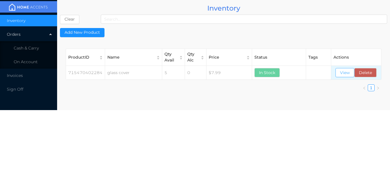
click at [343, 71] on button "View" at bounding box center [345, 72] width 19 height 9
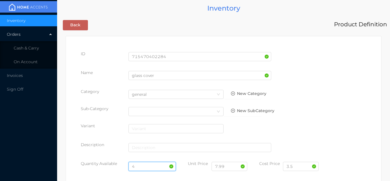
click at [152, 163] on input "4" at bounding box center [153, 166] width 48 height 9
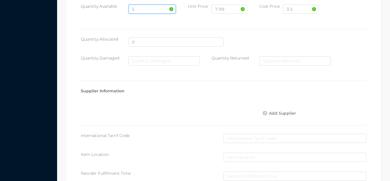
scroll to position [324, 0]
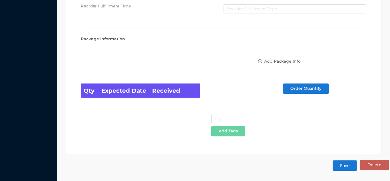
type input "5"
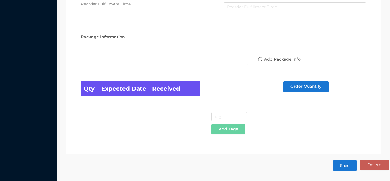
click at [337, 168] on button "Save" at bounding box center [345, 165] width 25 height 10
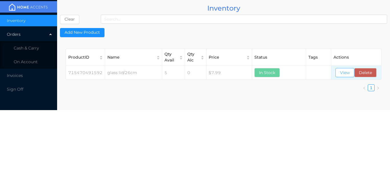
click at [345, 71] on button "View" at bounding box center [345, 72] width 19 height 9
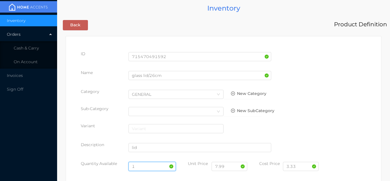
click at [153, 165] on input "1" at bounding box center [153, 166] width 48 height 9
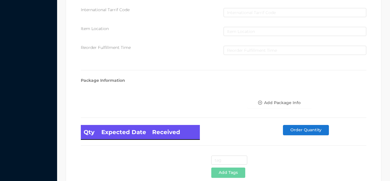
scroll to position [324, 0]
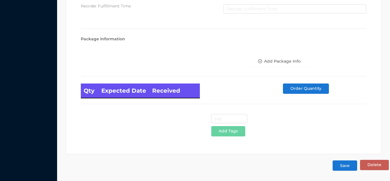
type input "5"
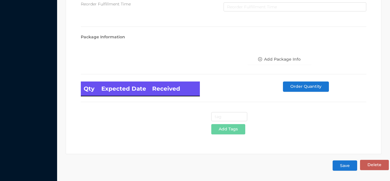
click at [350, 168] on button "Save" at bounding box center [345, 165] width 25 height 10
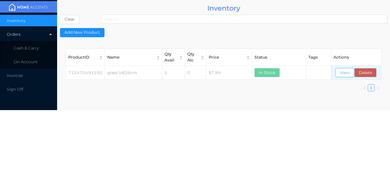
click at [344, 71] on button "View" at bounding box center [345, 72] width 19 height 9
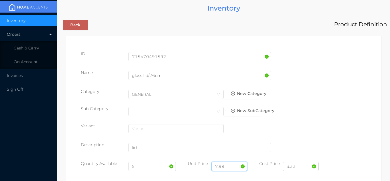
click at [218, 164] on input "7.99" at bounding box center [230, 166] width 36 height 9
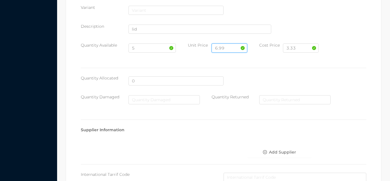
scroll to position [324, 0]
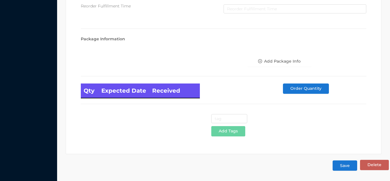
type input "6.99"
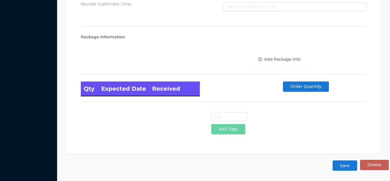
click at [345, 163] on button "Save" at bounding box center [345, 165] width 25 height 10
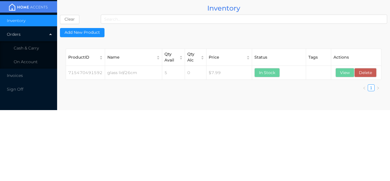
scroll to position [0, 0]
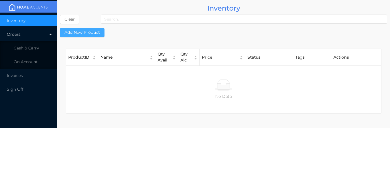
click at [89, 29] on button "Add New Product" at bounding box center [82, 32] width 45 height 9
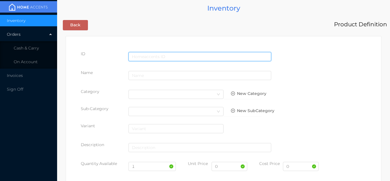
click at [147, 57] on input "text" at bounding box center [200, 56] width 143 height 9
type input "715479000382"
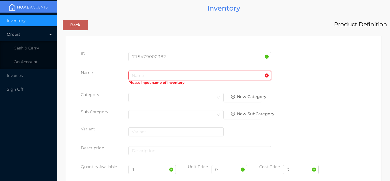
click at [138, 74] on input "text" at bounding box center [200, 75] width 143 height 9
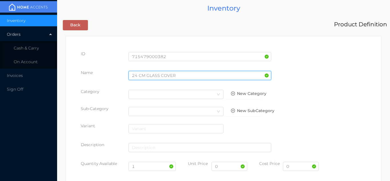
type input "24 CM GLASS COVER"
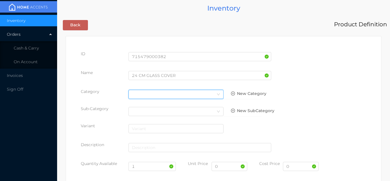
click at [209, 92] on div "Select Category" at bounding box center [176, 94] width 88 height 9
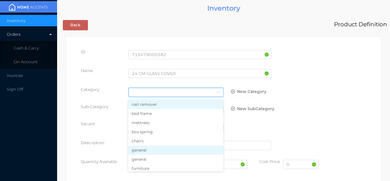
click at [150, 153] on li "general" at bounding box center [175, 149] width 95 height 9
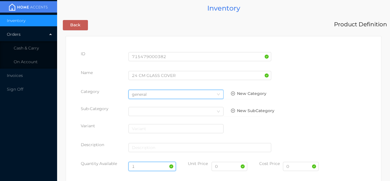
click at [147, 166] on input "1" at bounding box center [153, 166] width 48 height 9
type input "5"
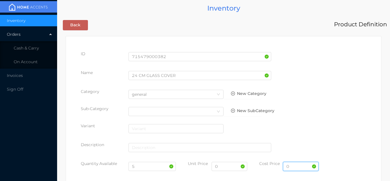
click at [293, 167] on input "0" at bounding box center [301, 166] width 36 height 9
type input "3.00"
click at [221, 169] on input "0" at bounding box center [230, 166] width 36 height 9
type input "5.99"
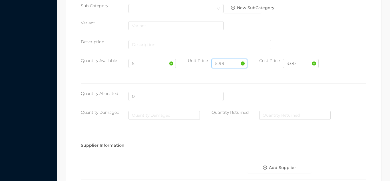
scroll to position [294, 0]
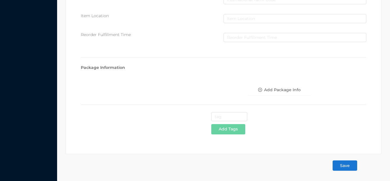
click at [343, 162] on button "Save" at bounding box center [345, 165] width 25 height 10
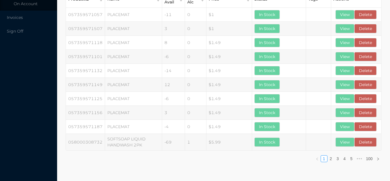
scroll to position [0, 0]
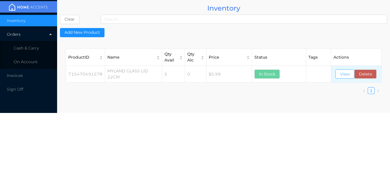
click at [340, 70] on button "View" at bounding box center [345, 73] width 19 height 9
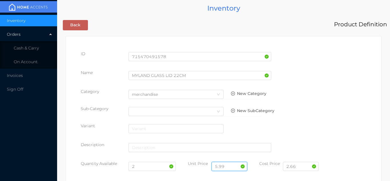
click at [235, 166] on input "5.99" at bounding box center [230, 166] width 36 height 9
type input "5"
type input "4.99"
click at [142, 167] on input "2" at bounding box center [153, 166] width 48 height 9
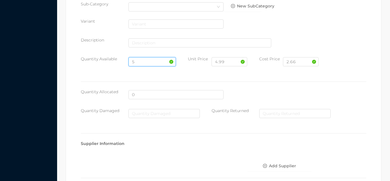
scroll to position [104, 0]
type input "5"
click at [227, 64] on input "4.99" at bounding box center [230, 62] width 36 height 9
type input "4"
type input "5.99"
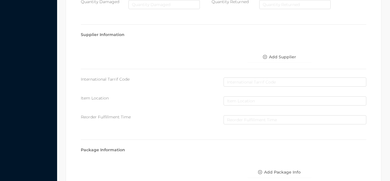
scroll to position [324, 0]
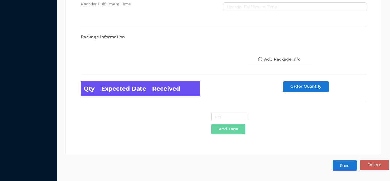
click at [344, 168] on button "Save" at bounding box center [345, 165] width 25 height 10
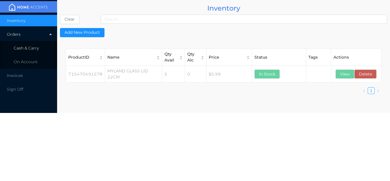
click at [32, 48] on span "Cash & Carry" at bounding box center [26, 47] width 25 height 5
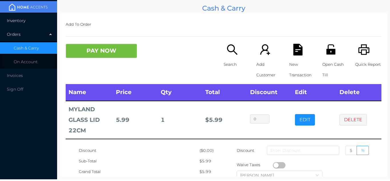
click at [27, 22] on li "Inventory" at bounding box center [28, 20] width 57 height 11
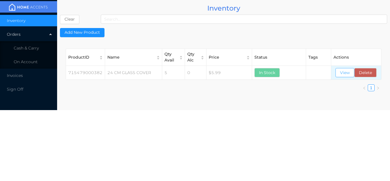
click at [344, 76] on button "View" at bounding box center [345, 72] width 19 height 9
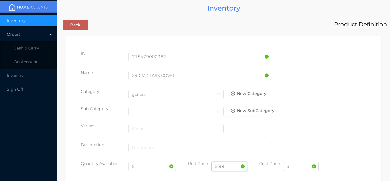
click at [228, 165] on input "5.99" at bounding box center [230, 166] width 36 height 9
type input "5"
type input "6.99"
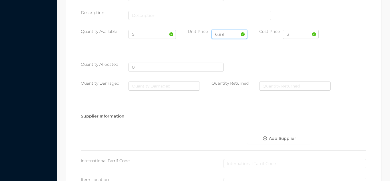
scroll to position [324, 0]
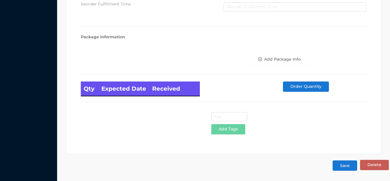
click at [343, 168] on button "Save" at bounding box center [345, 165] width 25 height 10
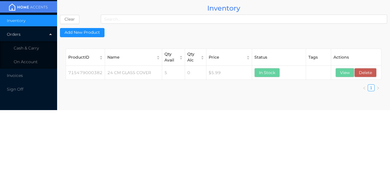
scroll to position [0, 0]
click at [36, 46] on span "Cash & Carry" at bounding box center [26, 47] width 25 height 5
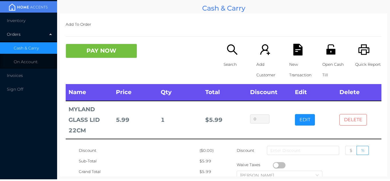
click at [353, 117] on button "DELETE" at bounding box center [353, 119] width 27 height 11
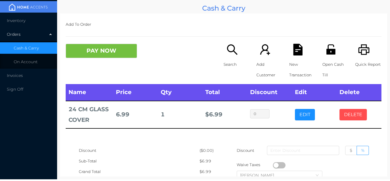
click at [351, 116] on button "DELETE" at bounding box center [353, 114] width 27 height 11
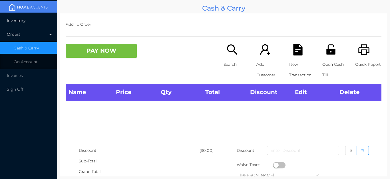
click at [23, 22] on span "Inventory" at bounding box center [16, 20] width 19 height 5
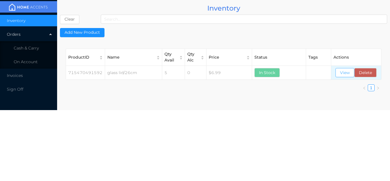
click at [343, 76] on button "View" at bounding box center [345, 72] width 19 height 9
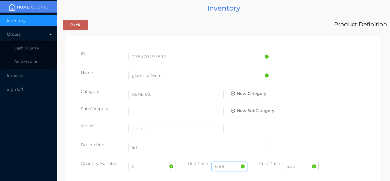
click at [225, 163] on input "6.99" at bounding box center [230, 166] width 36 height 9
type input "6"
type input "7.99"
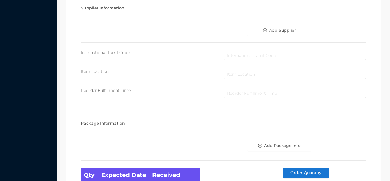
scroll to position [324, 0]
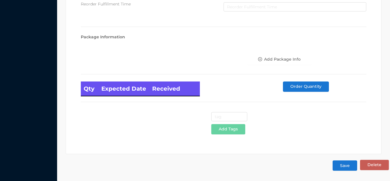
click at [343, 163] on button "Save" at bounding box center [345, 165] width 25 height 10
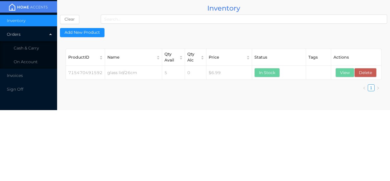
scroll to position [0, 0]
click at [34, 53] on li "Cash & Carry" at bounding box center [28, 47] width 57 height 11
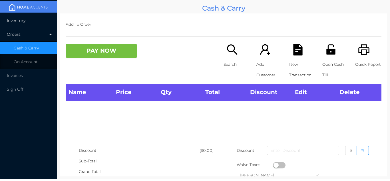
click at [26, 17] on li "Inventory" at bounding box center [28, 20] width 57 height 11
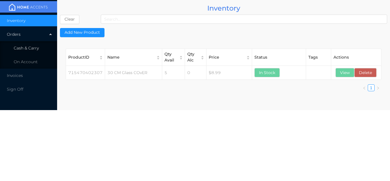
click at [32, 51] on li "Cash & Carry" at bounding box center [28, 47] width 57 height 11
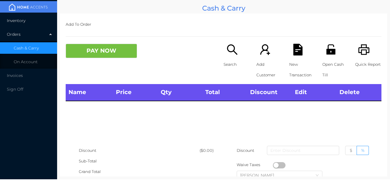
click at [26, 19] on li "Inventory" at bounding box center [28, 20] width 57 height 11
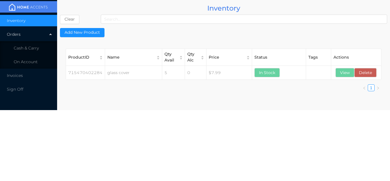
click at [346, 63] on th "Actions" at bounding box center [356, 57] width 50 height 17
click at [345, 76] on button "View" at bounding box center [345, 72] width 19 height 9
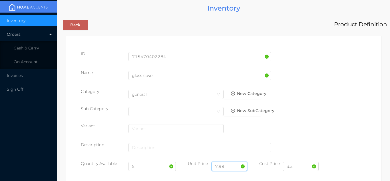
click at [226, 165] on input "7.99" at bounding box center [230, 166] width 36 height 9
type input "7"
type input "8.99"
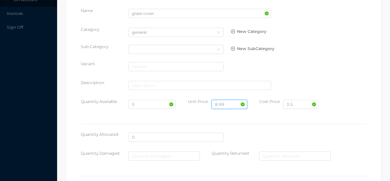
scroll to position [324, 0]
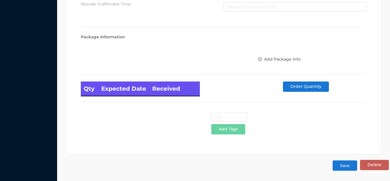
click at [337, 167] on button "Save" at bounding box center [345, 165] width 25 height 10
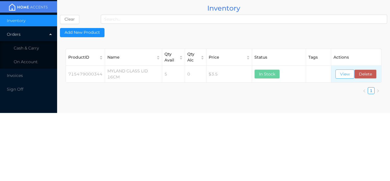
click at [339, 75] on button "View" at bounding box center [345, 73] width 19 height 9
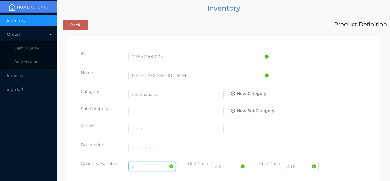
click at [146, 163] on input "3" at bounding box center [153, 166] width 48 height 9
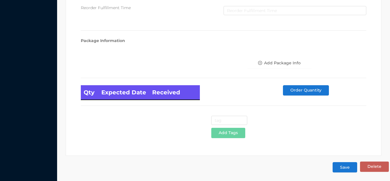
scroll to position [324, 0]
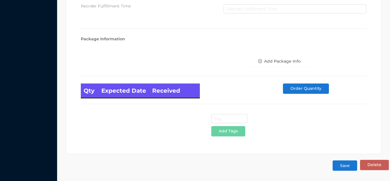
type input "5"
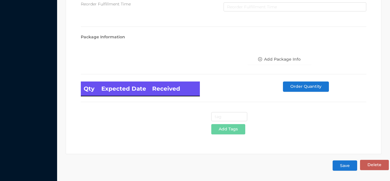
click at [345, 166] on button "Save" at bounding box center [345, 165] width 25 height 10
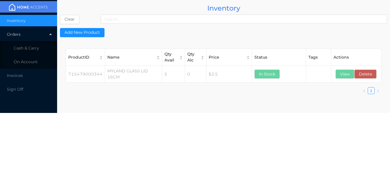
scroll to position [0, 0]
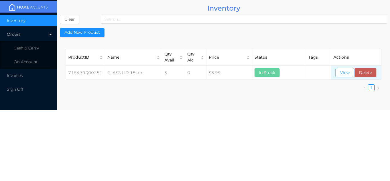
click at [346, 76] on button "View" at bounding box center [345, 72] width 19 height 9
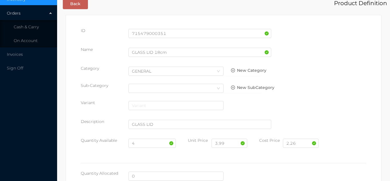
scroll to position [20, 0]
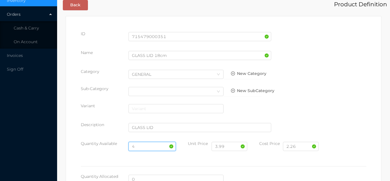
click at [142, 145] on input "4" at bounding box center [153, 146] width 48 height 9
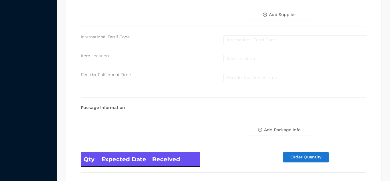
scroll to position [324, 0]
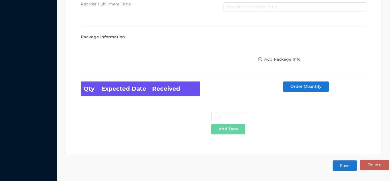
type input "5"
click at [345, 167] on button "Save" at bounding box center [345, 165] width 25 height 10
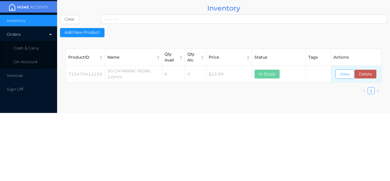
click at [340, 73] on button "View" at bounding box center [345, 73] width 19 height 9
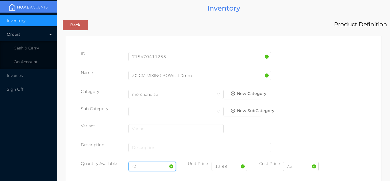
click at [149, 164] on input "-2" at bounding box center [153, 166] width 48 height 9
type input "-"
type input "6"
click at [301, 168] on input "7.5" at bounding box center [301, 166] width 36 height 9
type input "7"
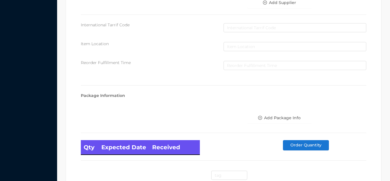
scroll to position [324, 0]
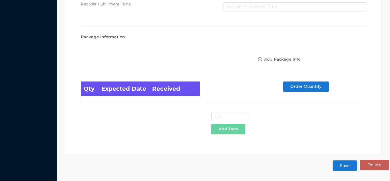
type input "6.99"
click at [349, 168] on button "Save" at bounding box center [345, 165] width 25 height 10
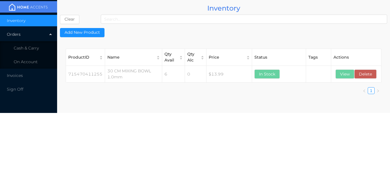
scroll to position [0, 0]
click at [35, 51] on li "Cash & Carry" at bounding box center [28, 47] width 57 height 11
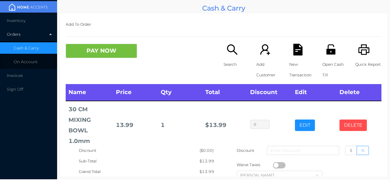
click at [365, 130] on button "DELETE" at bounding box center [353, 124] width 27 height 11
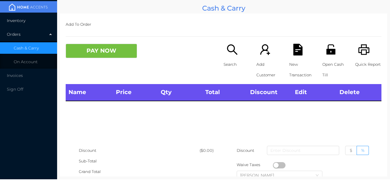
click at [17, 21] on span "Inventory" at bounding box center [16, 20] width 19 height 5
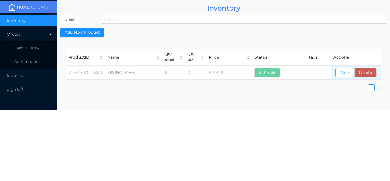
click at [343, 77] on button "View" at bounding box center [345, 72] width 19 height 9
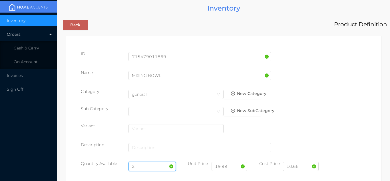
click at [140, 164] on input "2" at bounding box center [153, 166] width 48 height 9
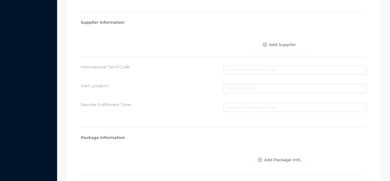
scroll to position [324, 0]
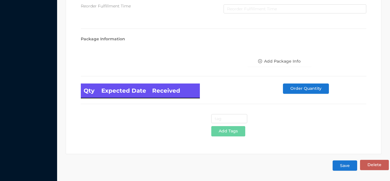
type input "6"
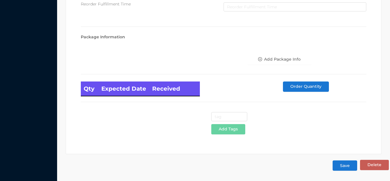
click at [344, 167] on button "Save" at bounding box center [345, 165] width 25 height 10
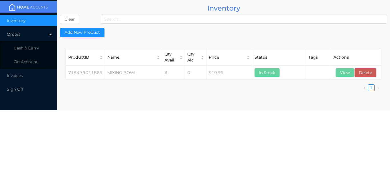
scroll to position [0, 0]
click at [26, 47] on span "Cash & Carry" at bounding box center [26, 47] width 25 height 5
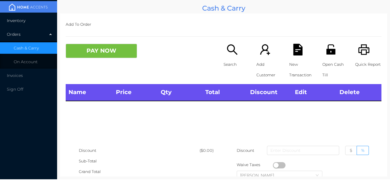
click at [18, 25] on li "Inventory" at bounding box center [28, 20] width 57 height 11
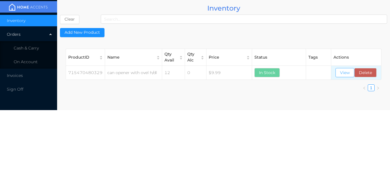
click at [338, 73] on button "View" at bounding box center [345, 72] width 19 height 9
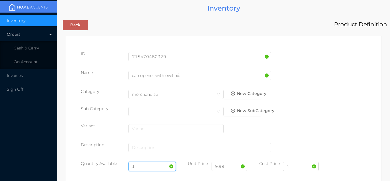
click at [148, 164] on input "1" at bounding box center [153, 166] width 48 height 9
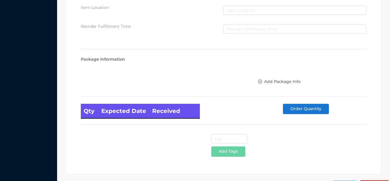
scroll to position [324, 0]
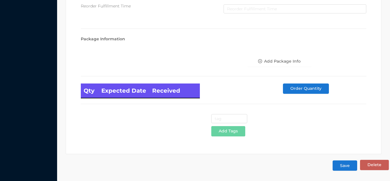
type input "12"
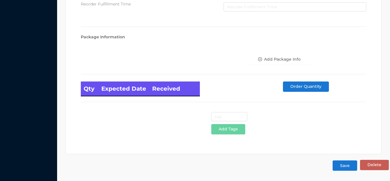
click at [346, 164] on button "Save" at bounding box center [345, 165] width 25 height 10
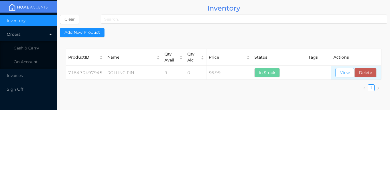
click at [344, 72] on button "View" at bounding box center [345, 72] width 19 height 9
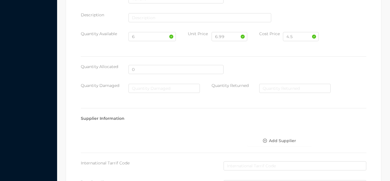
scroll to position [324, 0]
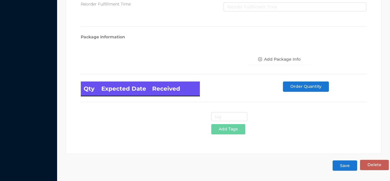
click at [345, 162] on button "Save" at bounding box center [345, 165] width 25 height 10
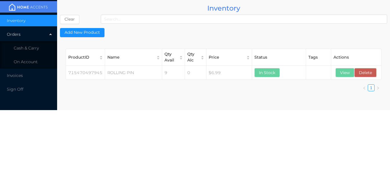
scroll to position [0, 0]
click at [338, 73] on button "View" at bounding box center [345, 72] width 19 height 9
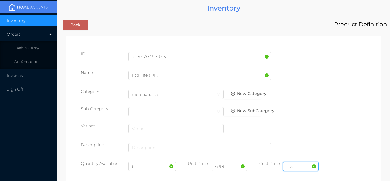
click at [301, 164] on input "4.5" at bounding box center [301, 166] width 36 height 9
type input "4"
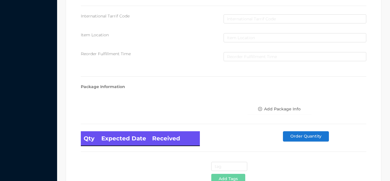
scroll to position [324, 0]
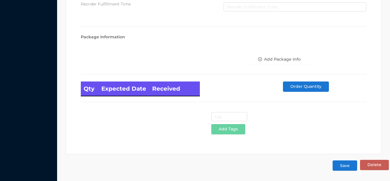
type input "3.50"
click at [343, 168] on button "Save" at bounding box center [345, 165] width 25 height 10
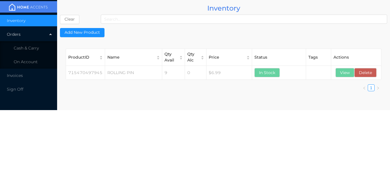
scroll to position [0, 0]
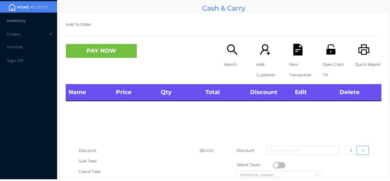
click at [18, 20] on span "Inventory" at bounding box center [16, 20] width 19 height 5
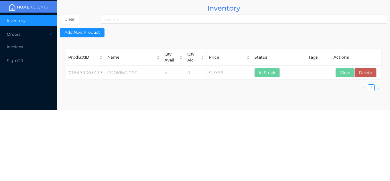
click at [28, 31] on div "Orders" at bounding box center [28, 34] width 57 height 11
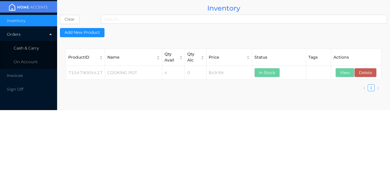
click at [41, 48] on li "Cash & Carry" at bounding box center [28, 47] width 57 height 11
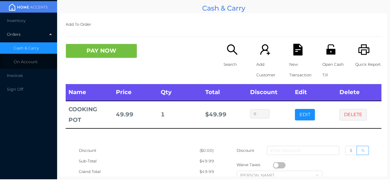
click at [365, 124] on td "DELETE" at bounding box center [359, 114] width 45 height 27
click at [358, 113] on button "DELETE" at bounding box center [353, 114] width 27 height 11
click at [19, 21] on span "Inventory" at bounding box center [16, 20] width 19 height 5
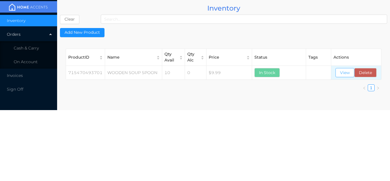
click at [341, 72] on button "View" at bounding box center [345, 72] width 19 height 9
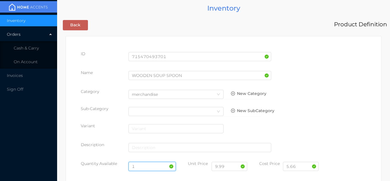
click at [151, 165] on input "1" at bounding box center [153, 166] width 48 height 9
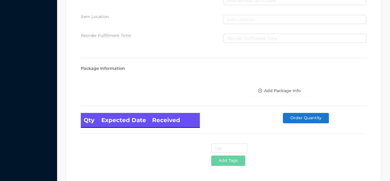
scroll to position [324, 0]
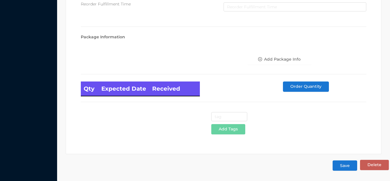
type input "6"
click at [337, 167] on button "Save" at bounding box center [345, 165] width 25 height 10
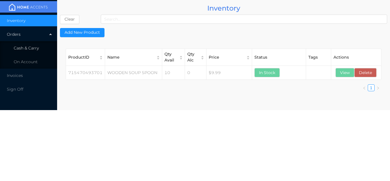
click at [26, 48] on span "Cash & Carry" at bounding box center [26, 47] width 25 height 5
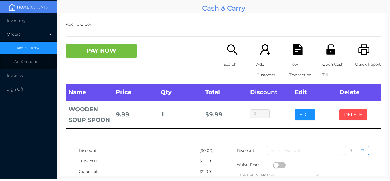
click at [353, 115] on button "DELETE" at bounding box center [353, 114] width 27 height 11
click at [37, 65] on li "On Account" at bounding box center [28, 61] width 57 height 11
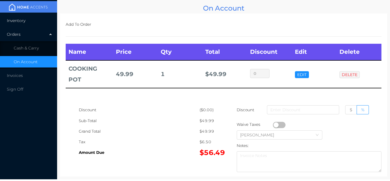
click at [29, 19] on li "Inventory" at bounding box center [28, 20] width 57 height 11
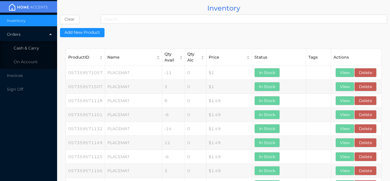
click at [35, 49] on span "Cash & Carry" at bounding box center [26, 47] width 25 height 5
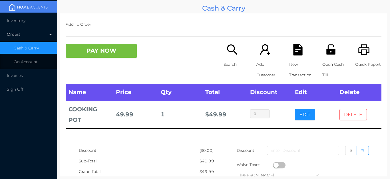
click at [353, 111] on button "DELETE" at bounding box center [353, 114] width 27 height 11
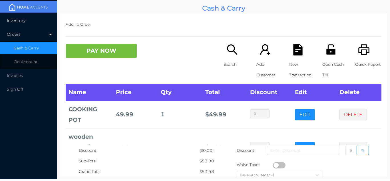
click at [22, 19] on span "Inventory" at bounding box center [16, 20] width 19 height 5
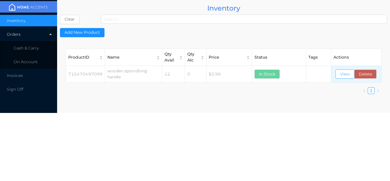
click at [337, 76] on button "View" at bounding box center [345, 73] width 19 height 9
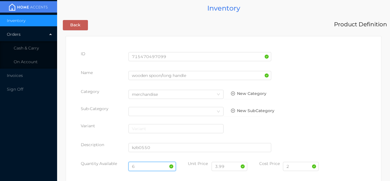
click at [144, 165] on input "6" at bounding box center [153, 166] width 48 height 9
type input "3"
click at [293, 167] on input "2" at bounding box center [301, 166] width 36 height 9
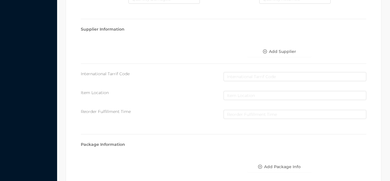
scroll to position [324, 0]
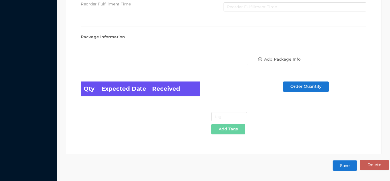
type input "2.33"
click at [340, 162] on button "Save" at bounding box center [345, 165] width 25 height 10
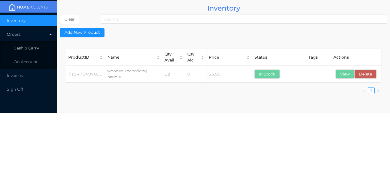
click at [33, 51] on li "Cash & Carry" at bounding box center [28, 47] width 57 height 11
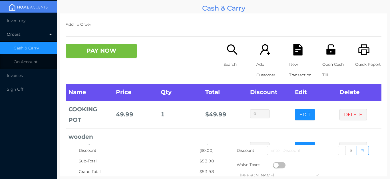
click at [32, 29] on div "Orders" at bounding box center [28, 34] width 57 height 11
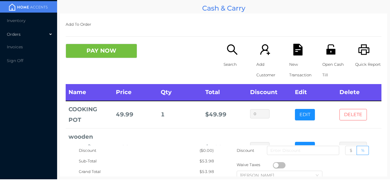
click at [342, 112] on button "DELETE" at bounding box center [353, 114] width 27 height 11
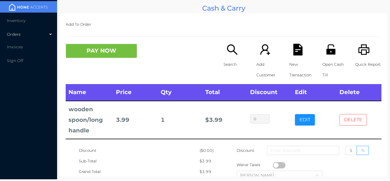
click at [350, 118] on button "DELETE" at bounding box center [353, 119] width 27 height 11
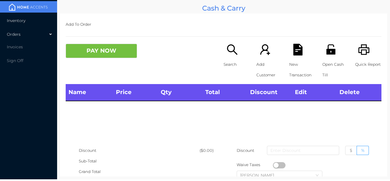
click at [32, 15] on li "Inventory" at bounding box center [28, 20] width 57 height 11
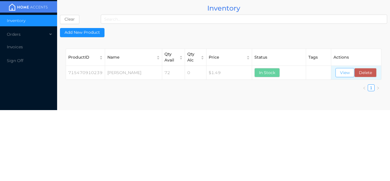
click at [346, 69] on button "View" at bounding box center [345, 72] width 19 height 9
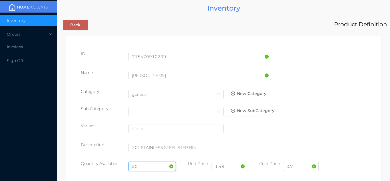
click at [147, 165] on input "20" at bounding box center [153, 166] width 48 height 9
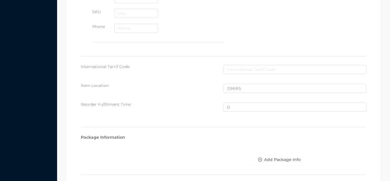
scroll to position [385, 0]
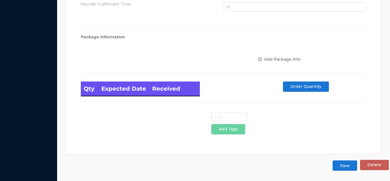
click at [345, 168] on button "Save" at bounding box center [345, 165] width 25 height 10
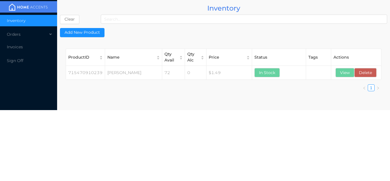
scroll to position [0, 0]
click at [349, 71] on button "View" at bounding box center [345, 72] width 19 height 9
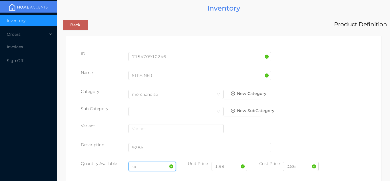
click at [147, 166] on input "-5" at bounding box center [153, 166] width 48 height 9
type input "-"
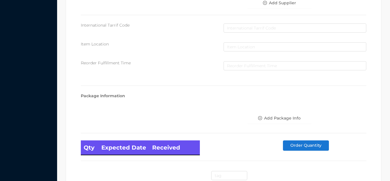
scroll to position [324, 0]
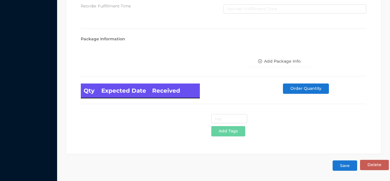
type input "20"
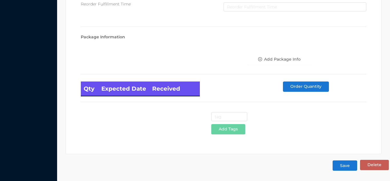
click at [344, 162] on button "Save" at bounding box center [345, 165] width 25 height 10
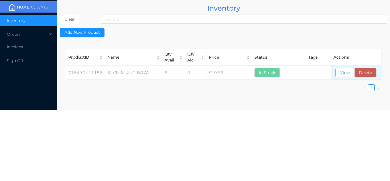
click at [343, 73] on button "View" at bounding box center [345, 72] width 19 height 9
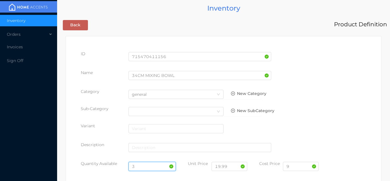
click at [146, 166] on input "3" at bounding box center [153, 166] width 48 height 9
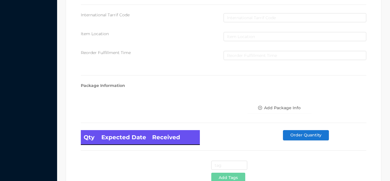
scroll to position [324, 0]
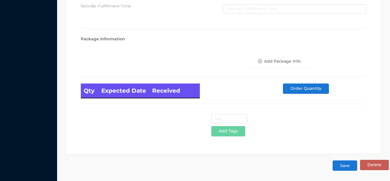
type input "6"
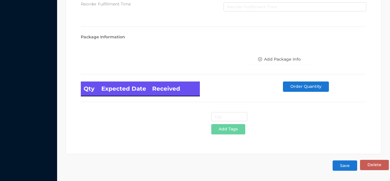
click at [347, 167] on button "Save" at bounding box center [345, 165] width 25 height 10
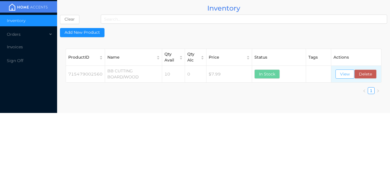
click at [345, 75] on button "View" at bounding box center [345, 73] width 19 height 9
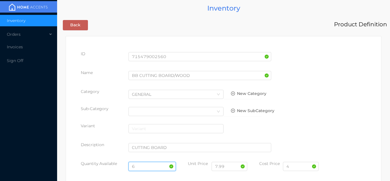
click at [136, 165] on input "6" at bounding box center [153, 166] width 48 height 9
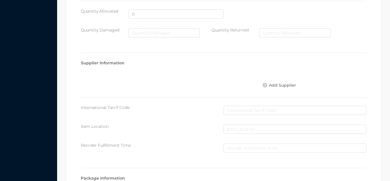
scroll to position [324, 0]
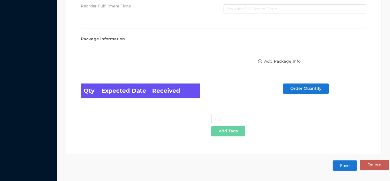
type input "10"
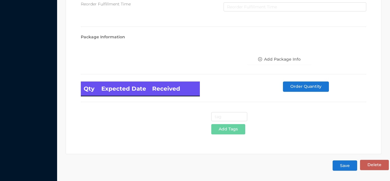
click at [346, 166] on button "Save" at bounding box center [345, 165] width 25 height 10
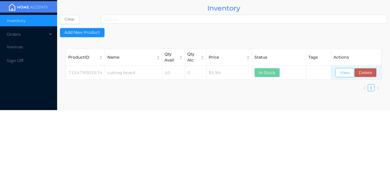
click at [344, 71] on button "View" at bounding box center [345, 72] width 19 height 9
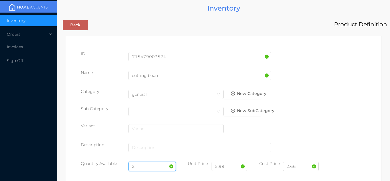
click at [152, 165] on input "2" at bounding box center [153, 166] width 48 height 9
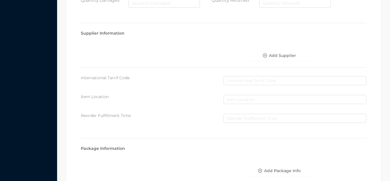
scroll to position [324, 0]
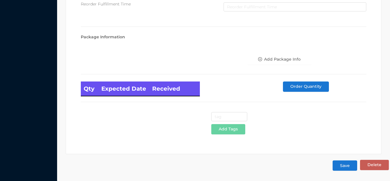
type input "5"
click at [345, 165] on button "Save" at bounding box center [345, 165] width 25 height 10
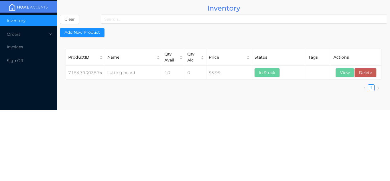
scroll to position [0, 0]
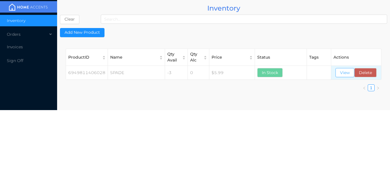
click at [346, 73] on button "View" at bounding box center [345, 72] width 19 height 9
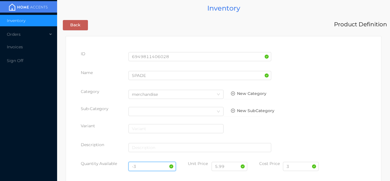
click at [143, 163] on input "-3" at bounding box center [153, 166] width 48 height 9
type input "-"
type input "6"
click at [298, 165] on input "3" at bounding box center [301, 166] width 36 height 9
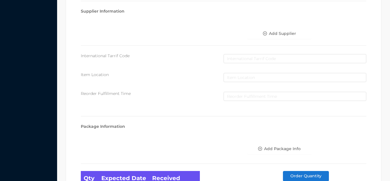
scroll to position [324, 0]
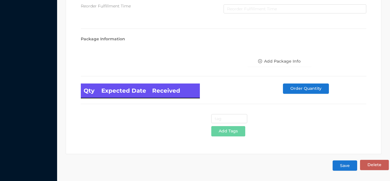
type input "3.20"
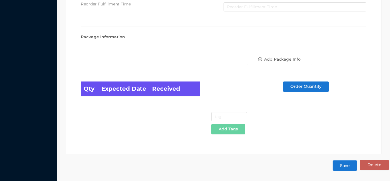
click at [352, 162] on button "Save" at bounding box center [345, 165] width 25 height 10
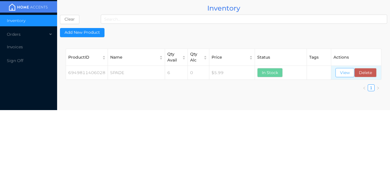
click at [345, 77] on button "View" at bounding box center [345, 72] width 19 height 9
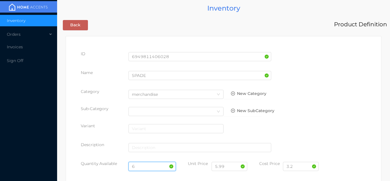
click at [147, 163] on input "6" at bounding box center [153, 166] width 48 height 9
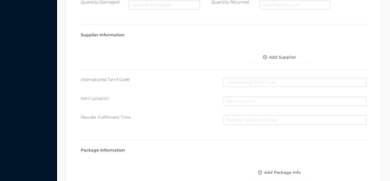
scroll to position [324, 0]
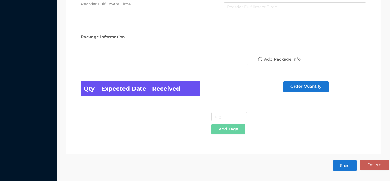
click at [348, 163] on button "Save" at bounding box center [345, 165] width 25 height 10
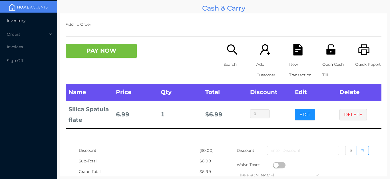
click at [29, 21] on li "Inventory" at bounding box center [28, 20] width 57 height 11
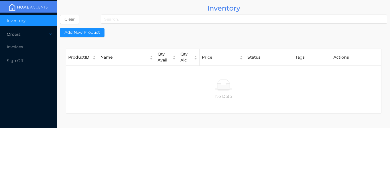
click at [24, 32] on div "Orders" at bounding box center [28, 34] width 57 height 11
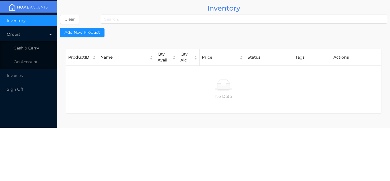
click at [25, 50] on span "Cash & Carry" at bounding box center [26, 47] width 25 height 5
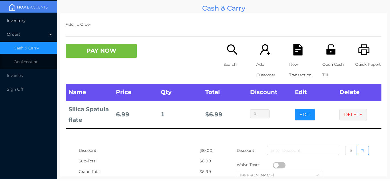
click at [26, 23] on li "Inventory" at bounding box center [28, 20] width 57 height 11
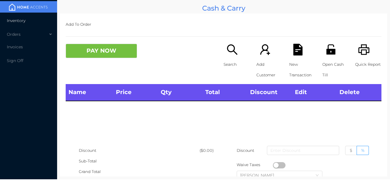
click at [25, 20] on span "Inventory" at bounding box center [16, 20] width 19 height 5
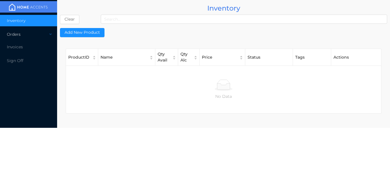
click at [31, 39] on div "Orders" at bounding box center [28, 34] width 57 height 11
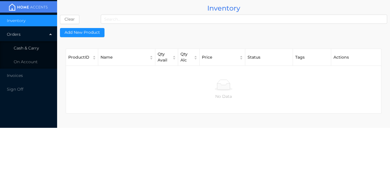
click at [32, 50] on span "Cash & Carry" at bounding box center [26, 47] width 25 height 5
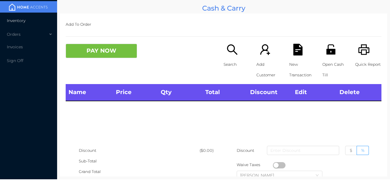
click at [23, 23] on span "Inventory" at bounding box center [16, 20] width 19 height 5
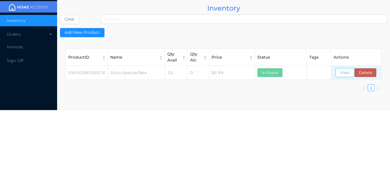
click at [339, 76] on button "View" at bounding box center [345, 72] width 19 height 9
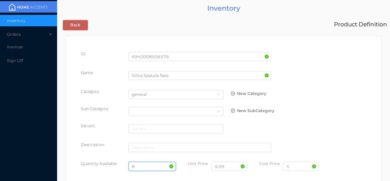
click at [150, 165] on input "8" at bounding box center [153, 166] width 48 height 9
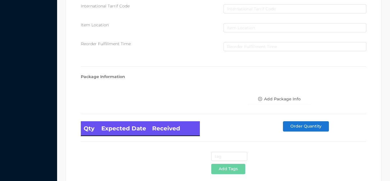
scroll to position [324, 0]
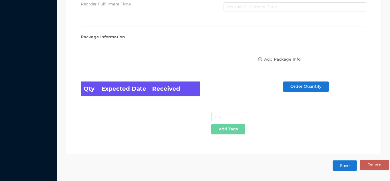
type input "6"
click at [357, 165] on button "Save" at bounding box center [345, 165] width 25 height 10
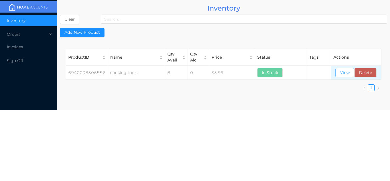
click at [344, 75] on button "View" at bounding box center [345, 72] width 19 height 9
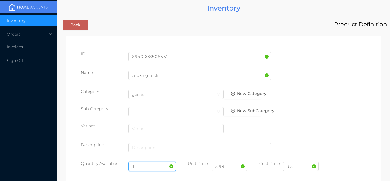
click at [148, 163] on input "1" at bounding box center [153, 166] width 48 height 9
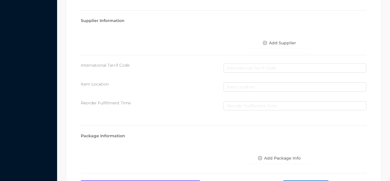
scroll to position [324, 0]
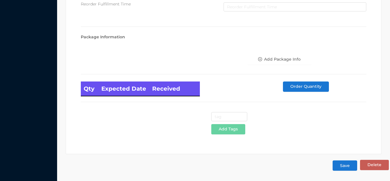
type input "6"
click at [349, 168] on button "Save" at bounding box center [345, 165] width 25 height 10
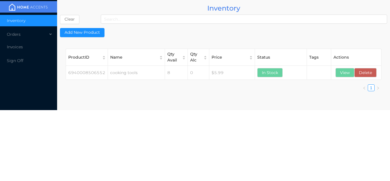
scroll to position [0, 0]
click at [350, 75] on button "View" at bounding box center [345, 72] width 19 height 9
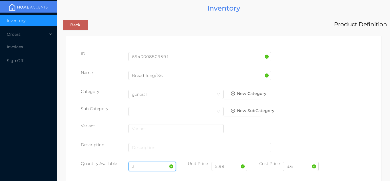
click at [149, 168] on input "3" at bounding box center [153, 166] width 48 height 9
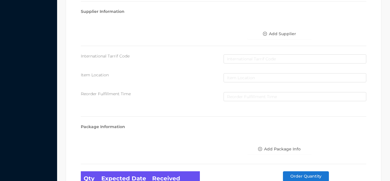
scroll to position [324, 0]
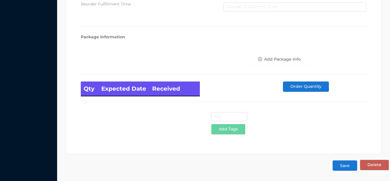
type input "6"
click at [352, 162] on button "Save" at bounding box center [345, 165] width 25 height 10
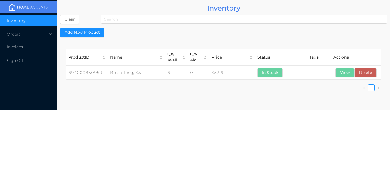
scroll to position [0, 0]
click at [344, 71] on button "View" at bounding box center [345, 72] width 19 height 9
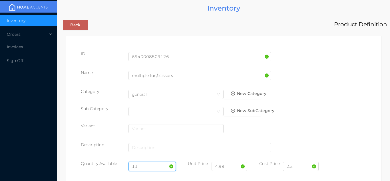
click at [145, 166] on input "11" at bounding box center [153, 166] width 48 height 9
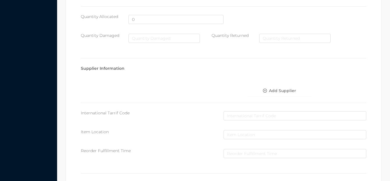
scroll to position [324, 0]
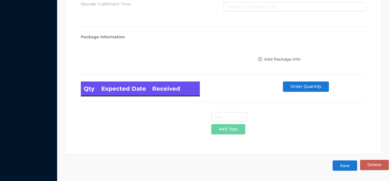
type input "12"
click at [349, 164] on button "Save" at bounding box center [345, 165] width 25 height 10
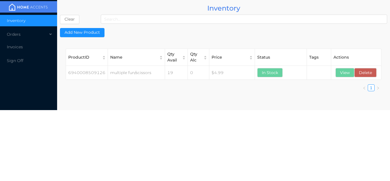
scroll to position [0, 0]
click at [341, 76] on button "View" at bounding box center [345, 72] width 19 height 9
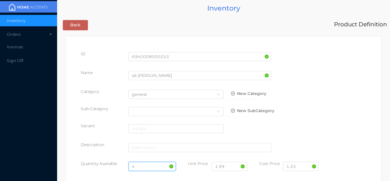
click at [140, 163] on input "4" at bounding box center [153, 166] width 48 height 9
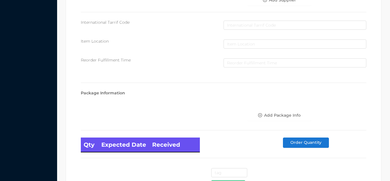
scroll to position [324, 0]
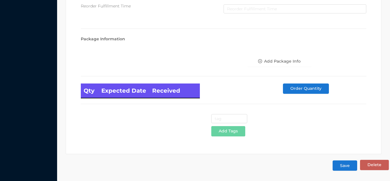
type input "12"
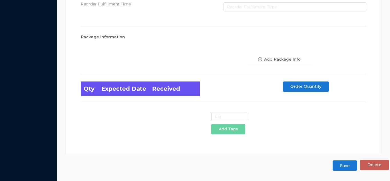
click at [347, 166] on button "Save" at bounding box center [345, 165] width 25 height 10
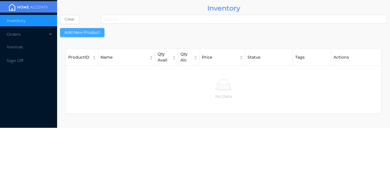
click at [95, 30] on button "Add New Product" at bounding box center [82, 32] width 45 height 9
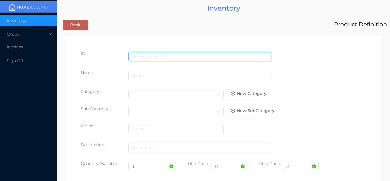
click at [151, 54] on input "text" at bounding box center [200, 56] width 143 height 9
type input "715470497266"
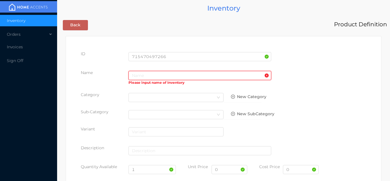
click at [156, 77] on input "text" at bounding box center [200, 75] width 143 height 9
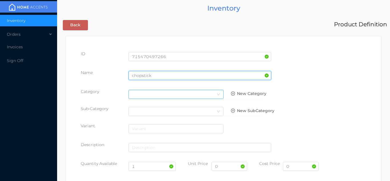
type input "chopstick"
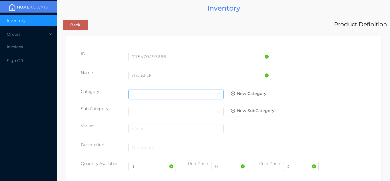
click at [219, 94] on icon "icon: down" at bounding box center [218, 94] width 3 height 3
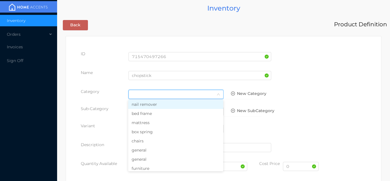
click at [161, 149] on li "general" at bounding box center [175, 149] width 95 height 9
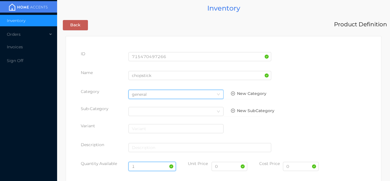
click at [153, 164] on input "1" at bounding box center [153, 166] width 48 height 9
type input "20"
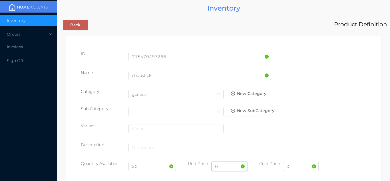
click at [230, 168] on input "0" at bounding box center [230, 166] width 36 height 9
type input "1.10"
click at [306, 165] on input "0" at bounding box center [301, 166] width 36 height 9
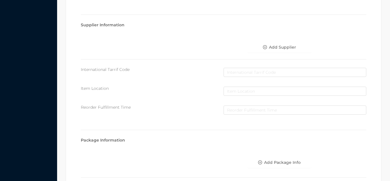
scroll to position [294, 0]
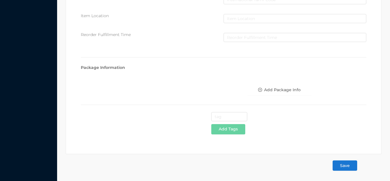
type input "0.55"
click at [350, 165] on button "Save" at bounding box center [345, 165] width 25 height 10
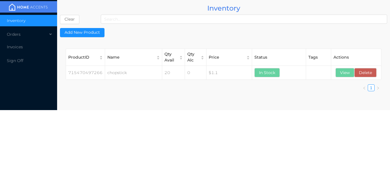
scroll to position [0, 0]
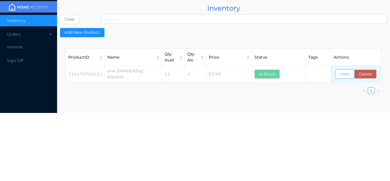
click at [346, 75] on button "View" at bounding box center [345, 73] width 19 height 9
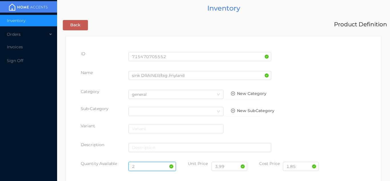
click at [140, 165] on input "2" at bounding box center [153, 166] width 48 height 9
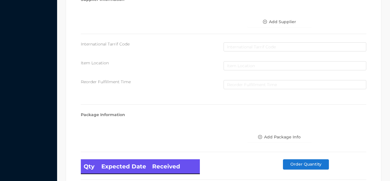
scroll to position [324, 0]
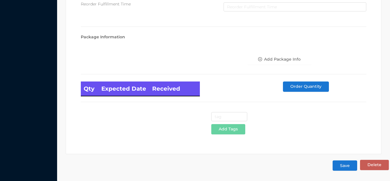
type input "36"
click at [343, 167] on button "Save" at bounding box center [345, 165] width 25 height 10
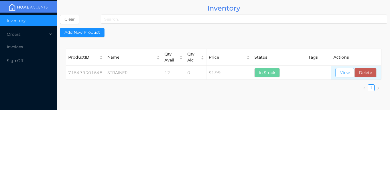
click at [349, 73] on button "View" at bounding box center [345, 72] width 19 height 9
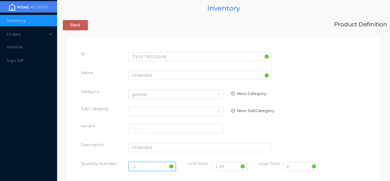
click at [154, 166] on input "-1" at bounding box center [153, 166] width 48 height 9
type input "-"
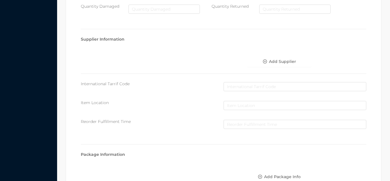
scroll to position [324, 0]
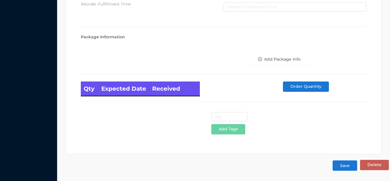
type input "12"
click at [350, 168] on button "Save" at bounding box center [345, 165] width 25 height 10
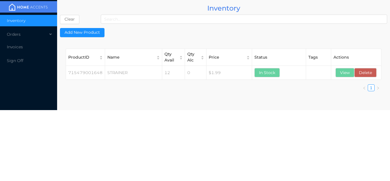
scroll to position [0, 0]
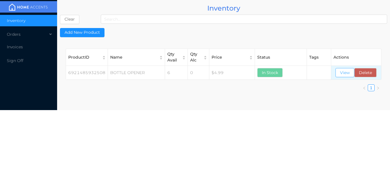
click at [340, 74] on button "View" at bounding box center [345, 72] width 19 height 9
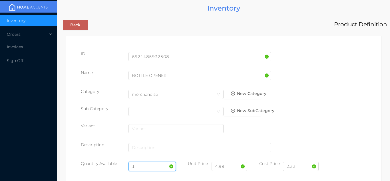
click at [149, 164] on input "1" at bounding box center [153, 166] width 48 height 9
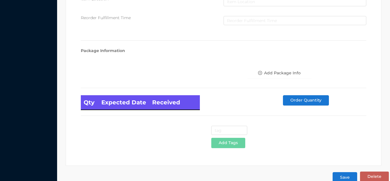
scroll to position [324, 0]
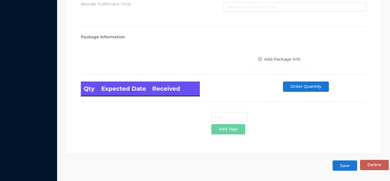
type input "3"
click at [343, 168] on button "Save" at bounding box center [345, 165] width 25 height 10
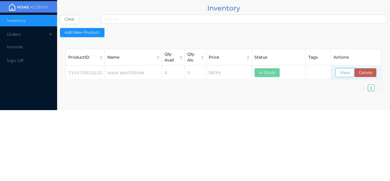
click at [345, 76] on button "View" at bounding box center [345, 72] width 19 height 9
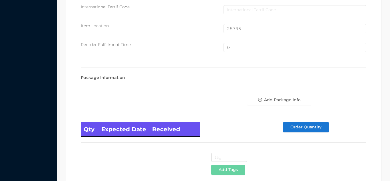
scroll to position [385, 0]
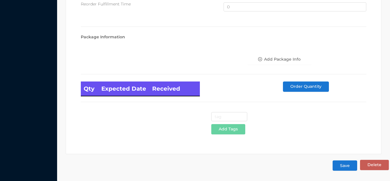
click at [350, 164] on button "Save" at bounding box center [345, 165] width 25 height 10
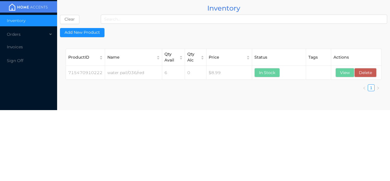
scroll to position [0, 0]
click at [345, 73] on button "View" at bounding box center [345, 72] width 19 height 9
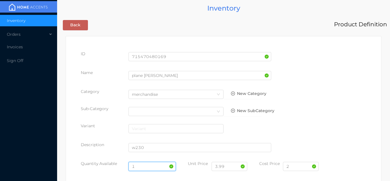
click at [149, 166] on input "1" at bounding box center [153, 166] width 48 height 9
type input "5"
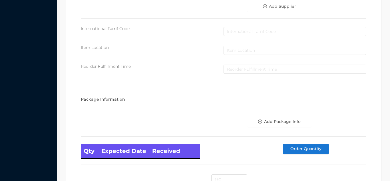
scroll to position [324, 0]
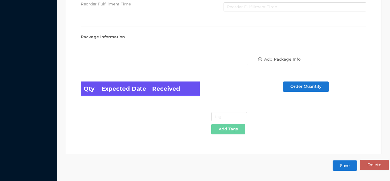
type input "6"
click at [351, 166] on button "Save" at bounding box center [345, 165] width 25 height 10
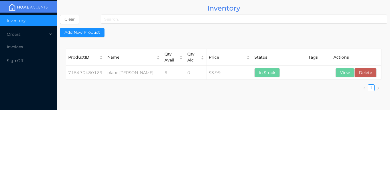
scroll to position [0, 0]
